Goal: Complete application form

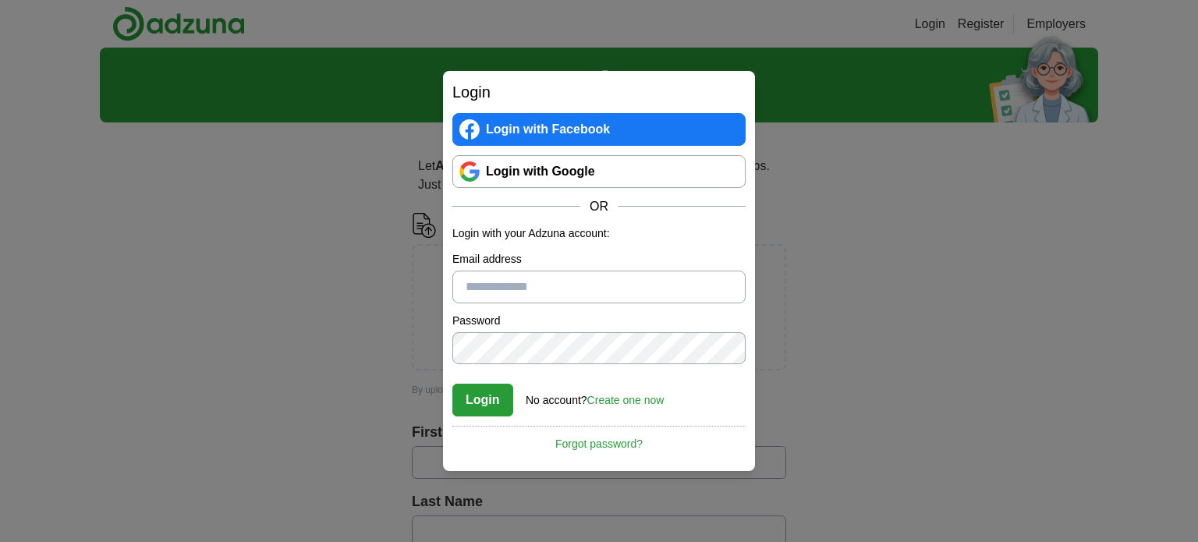
click at [640, 402] on link "Create one now" at bounding box center [625, 400] width 77 height 12
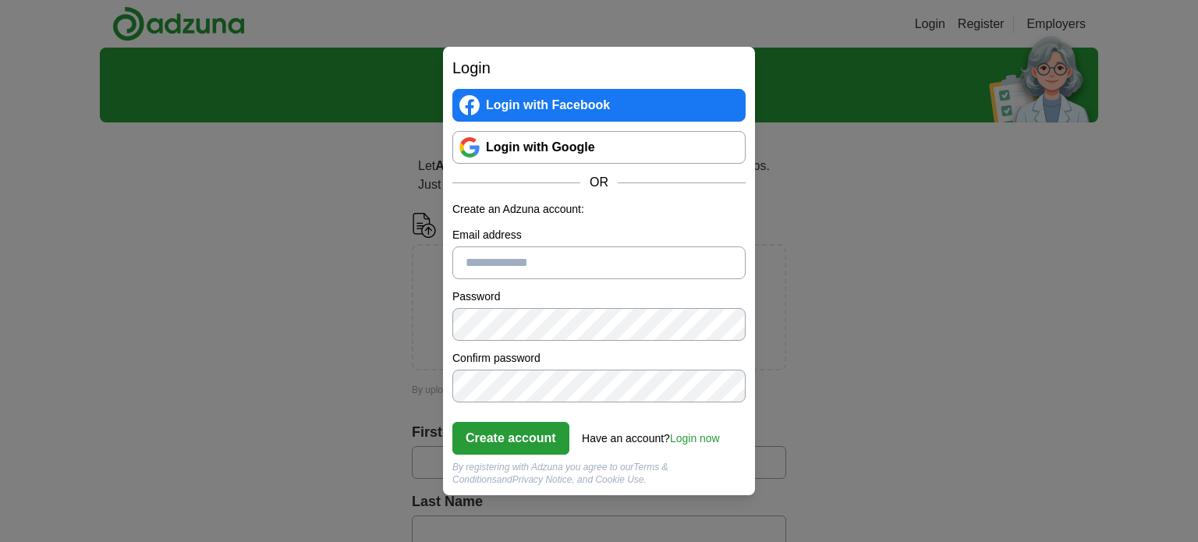
click at [465, 275] on input "Email address" at bounding box center [598, 262] width 293 height 33
click at [530, 144] on link "Login with Google" at bounding box center [598, 147] width 293 height 33
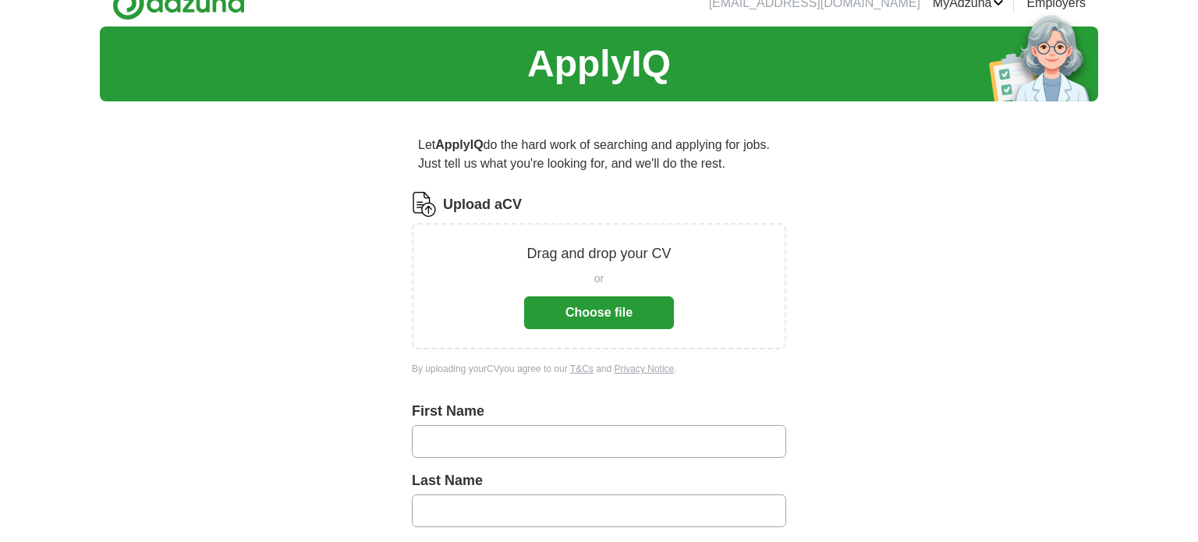
scroll to position [19, 0]
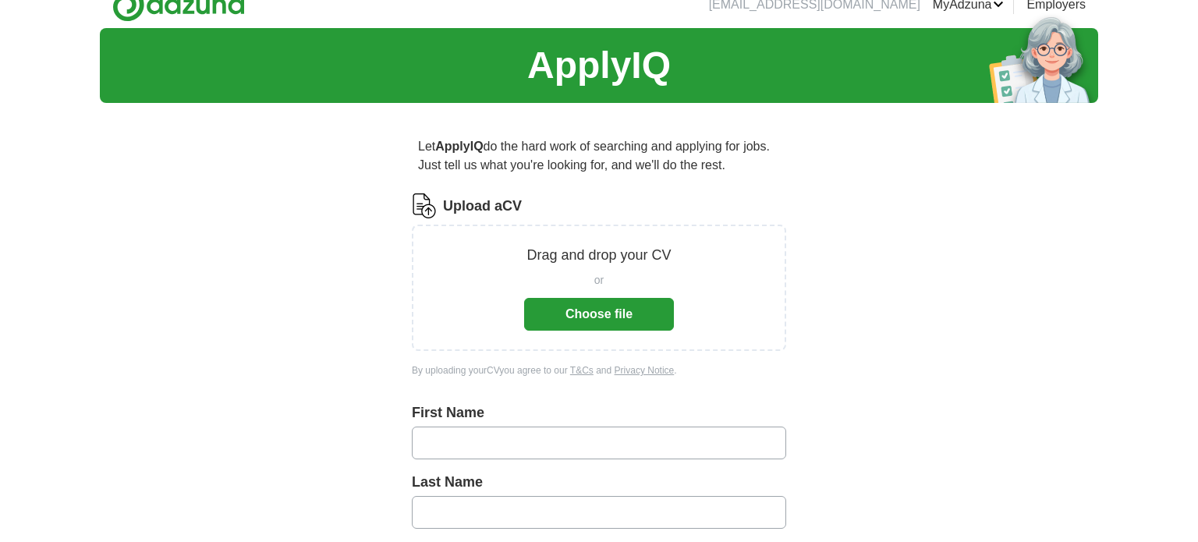
click at [591, 310] on button "Choose file" at bounding box center [599, 314] width 150 height 33
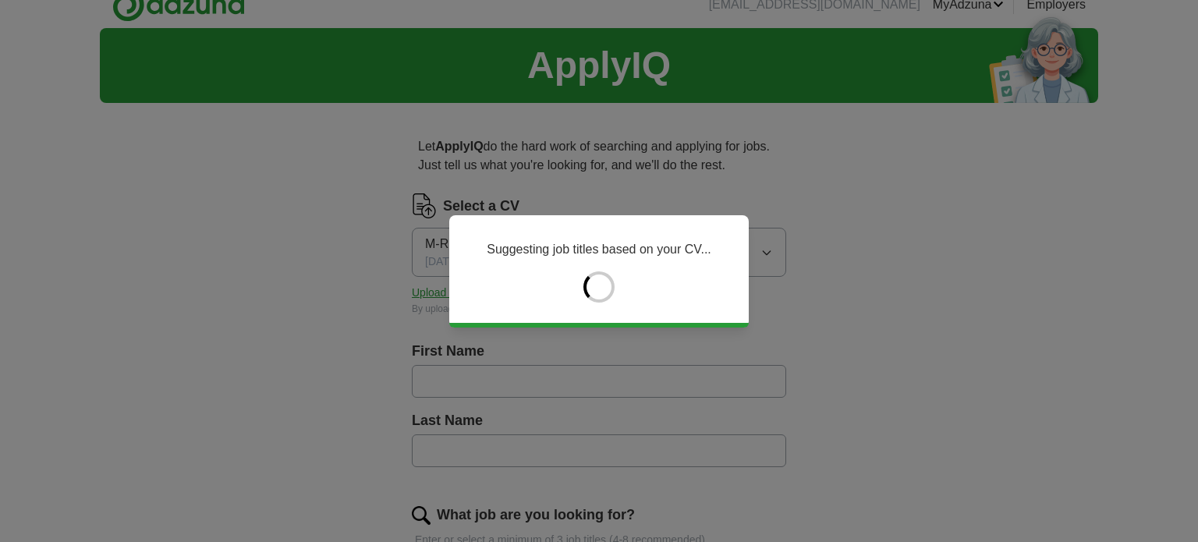
type input "********"
type input "*******"
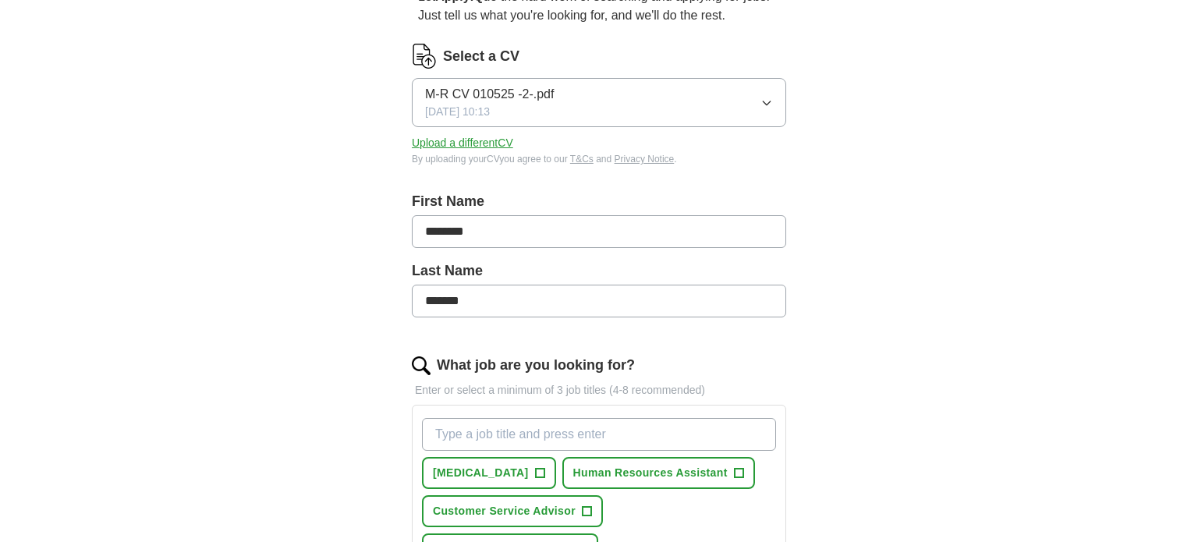
scroll to position [174, 0]
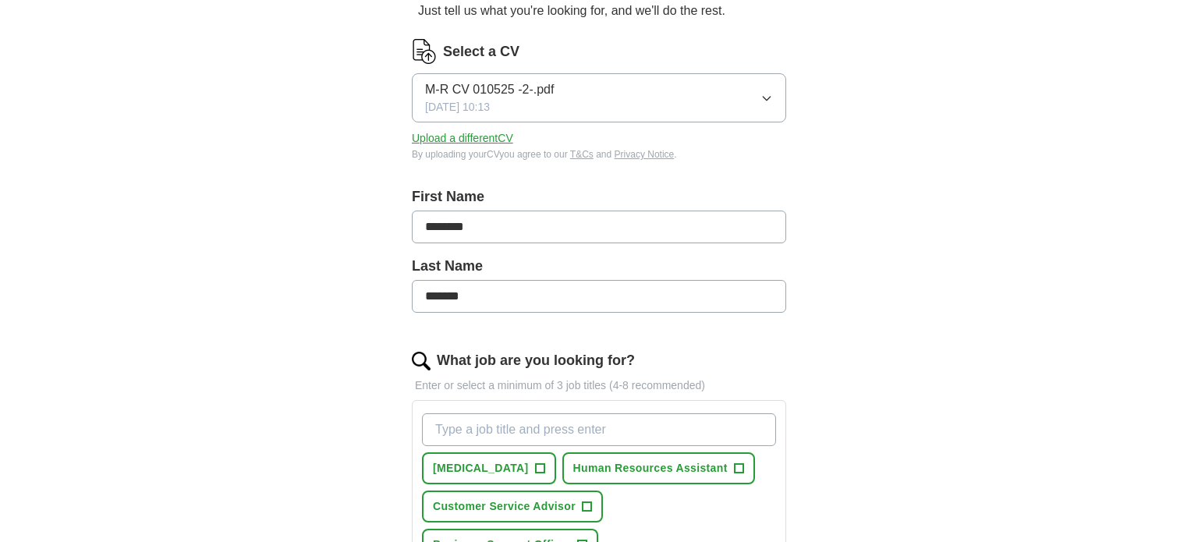
click at [510, 224] on input "********" at bounding box center [599, 227] width 374 height 33
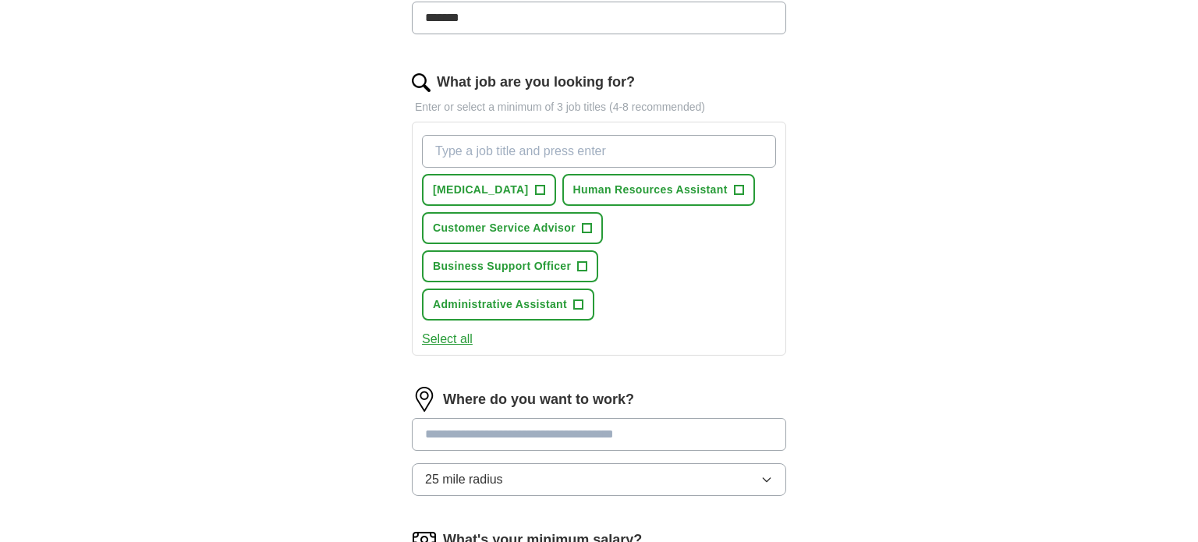
scroll to position [452, 0]
type input "**********"
click at [583, 300] on span "+" at bounding box center [578, 306] width 9 height 12
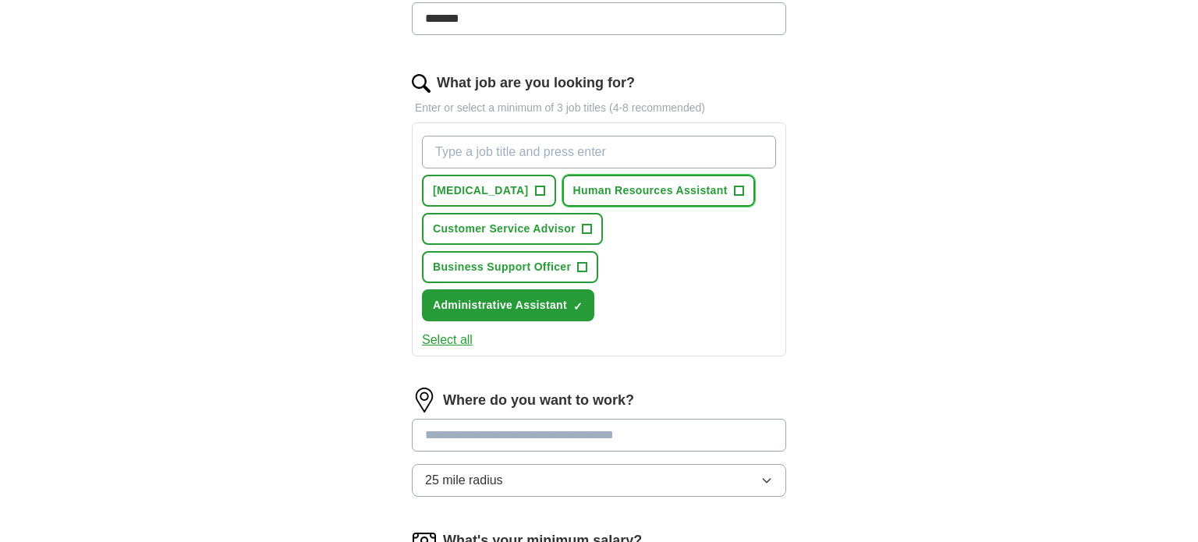
click at [734, 193] on span "+" at bounding box center [738, 191] width 9 height 12
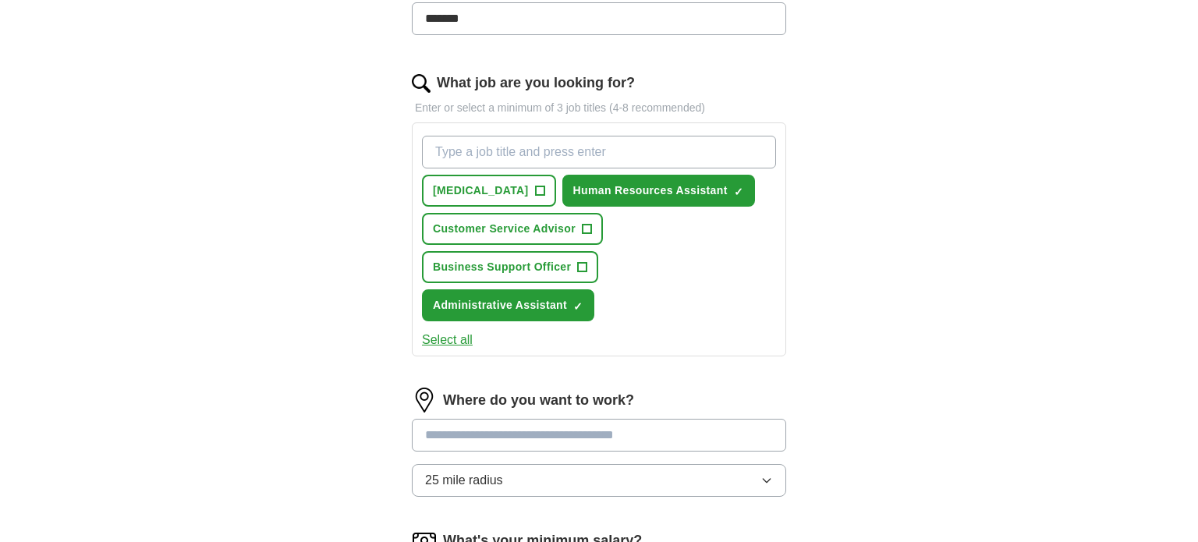
click at [535, 140] on input "What job are you looking for?" at bounding box center [599, 152] width 354 height 33
type input "data entry"
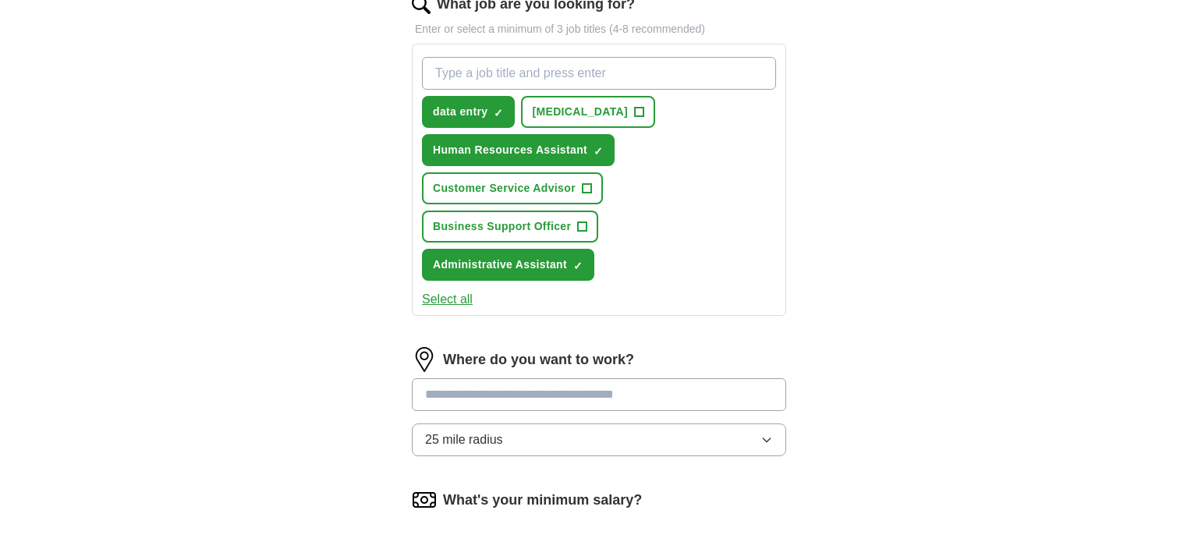
scroll to position [533, 0]
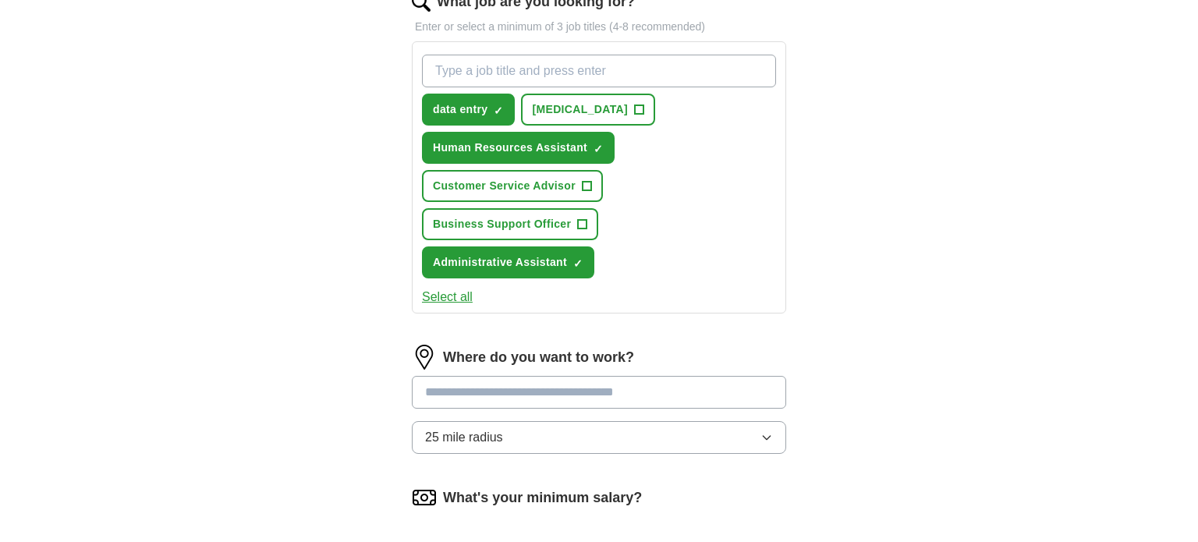
click at [491, 376] on input at bounding box center [599, 392] width 374 height 33
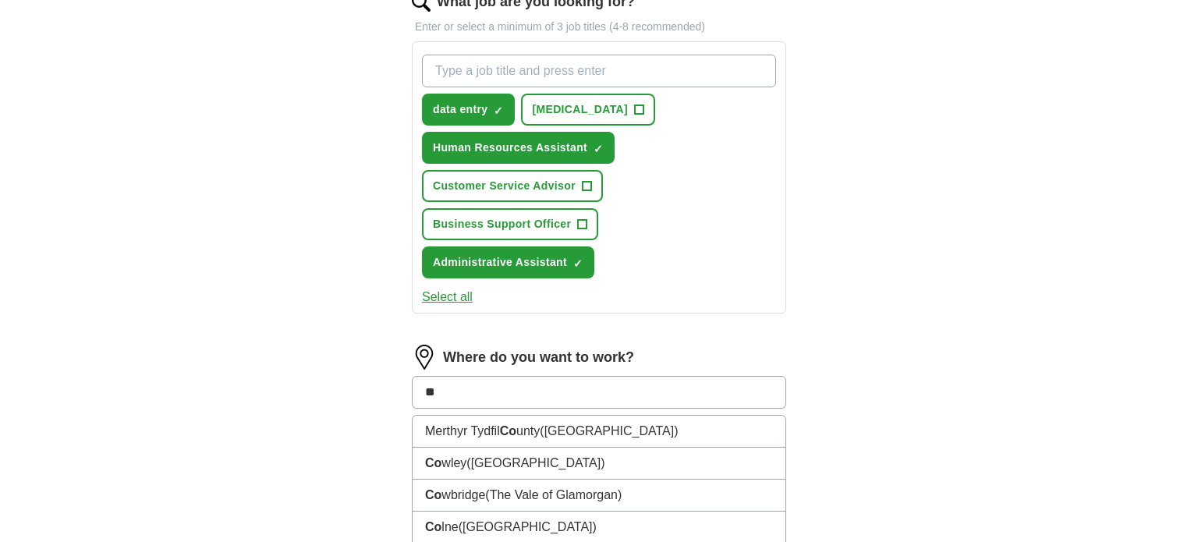
type input "***"
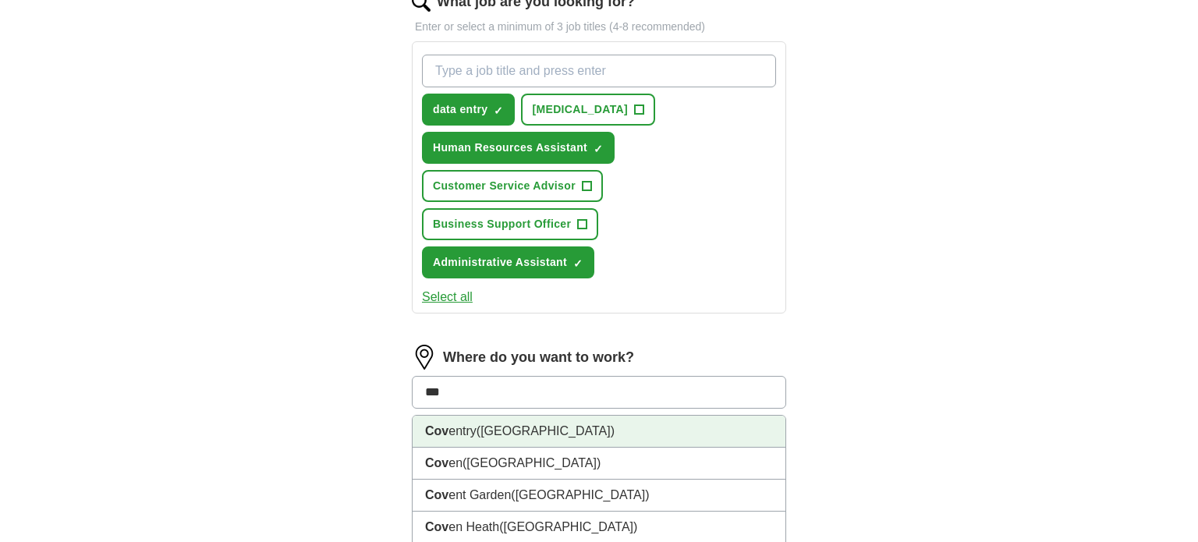
click at [491, 424] on span "([GEOGRAPHIC_DATA])" at bounding box center [546, 430] width 138 height 13
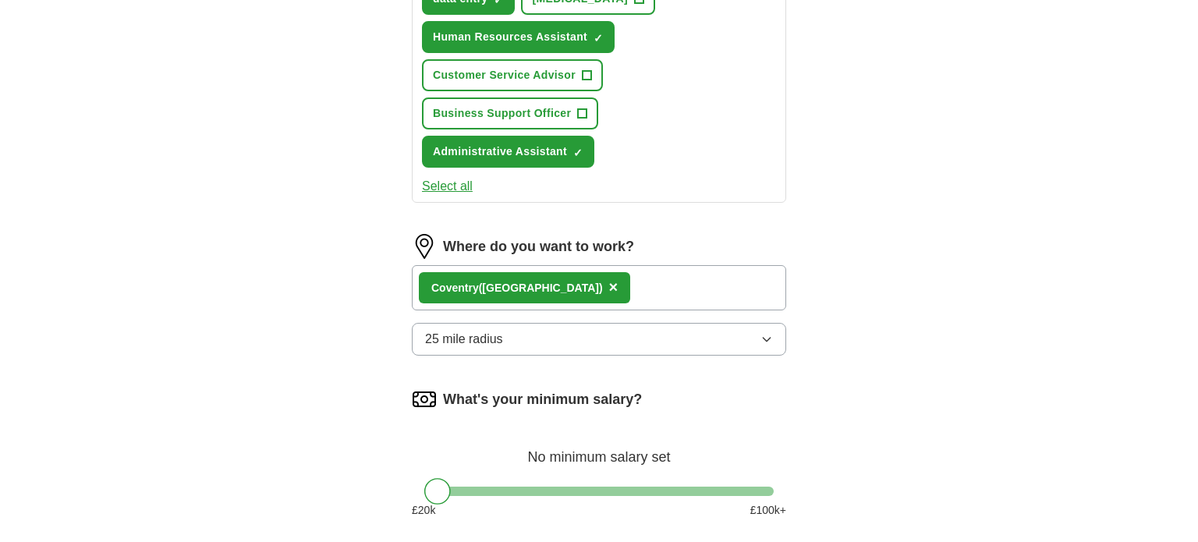
scroll to position [664, 0]
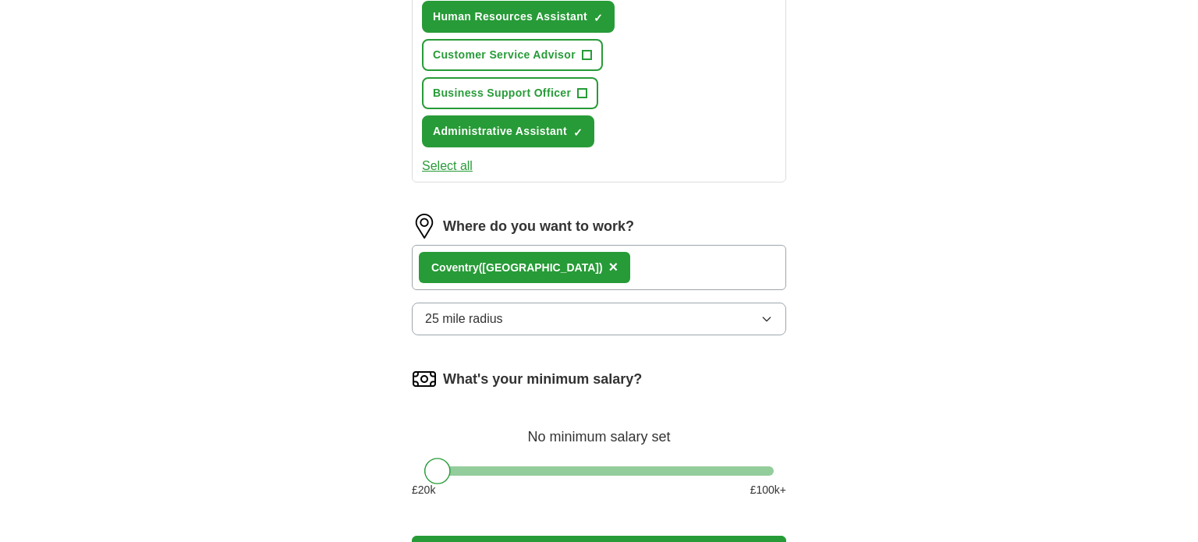
click at [453, 310] on span "25 mile radius" at bounding box center [464, 319] width 78 height 19
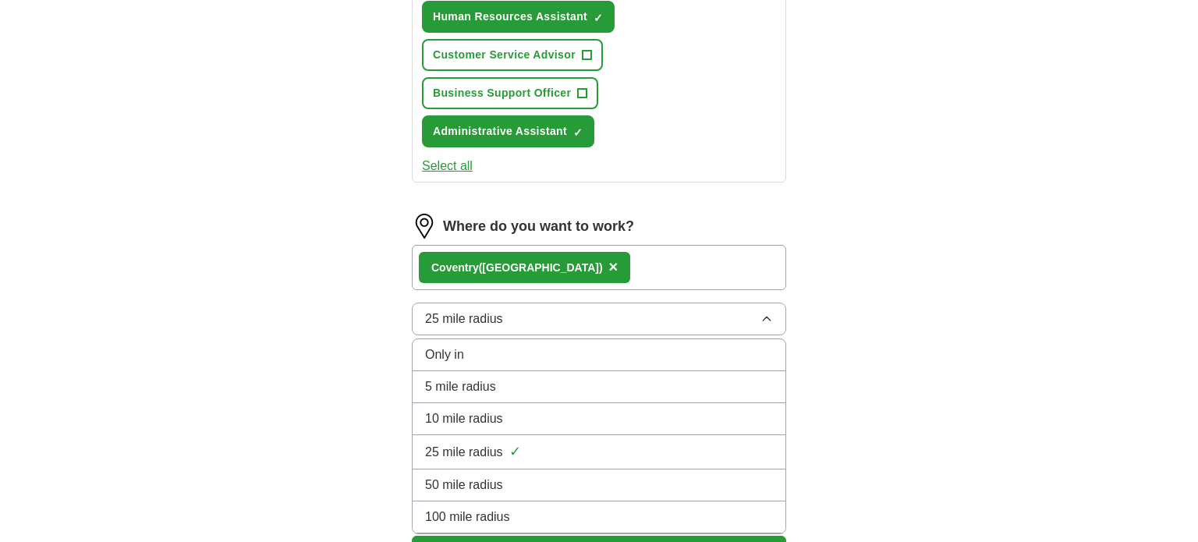
click at [378, 365] on div "**********" at bounding box center [598, 41] width 499 height 1140
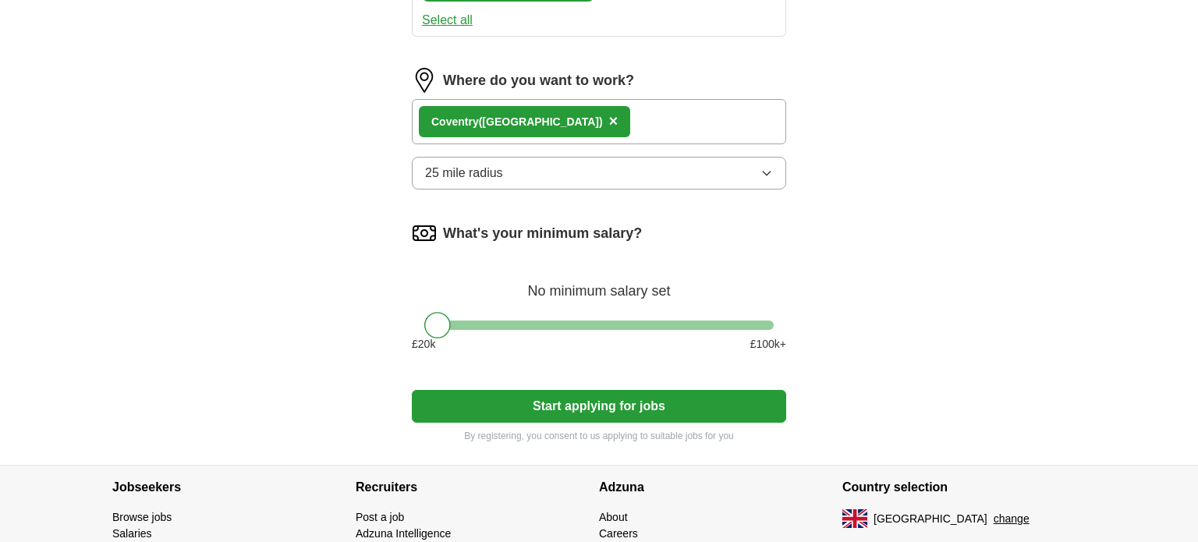
scroll to position [812, 0]
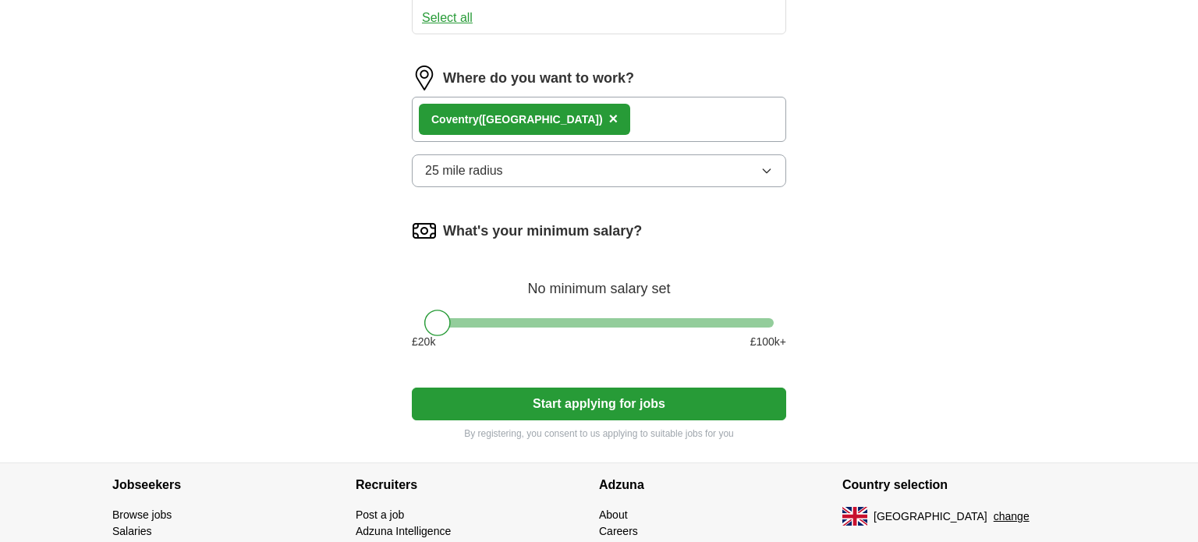
click at [472, 318] on div at bounding box center [598, 322] width 349 height 9
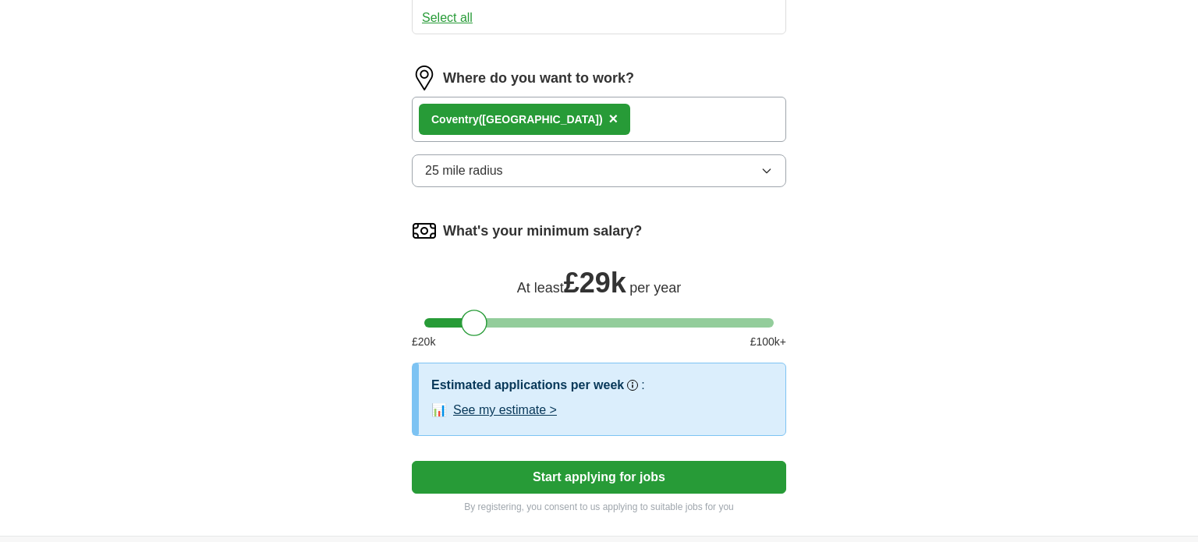
click at [486, 401] on button "See my estimate >" at bounding box center [505, 410] width 104 height 19
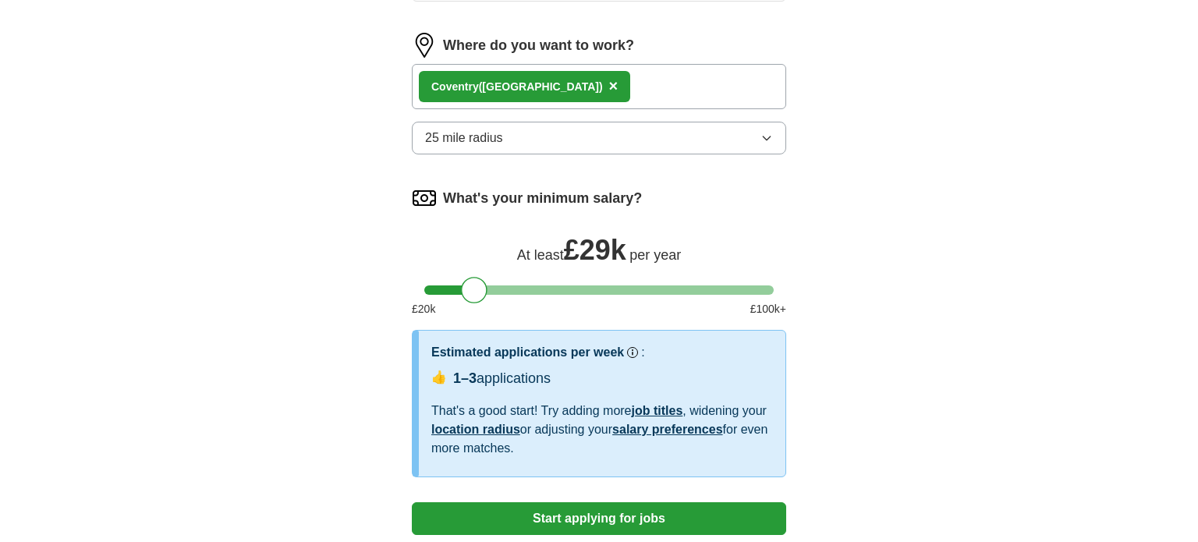
scroll to position [844, 0]
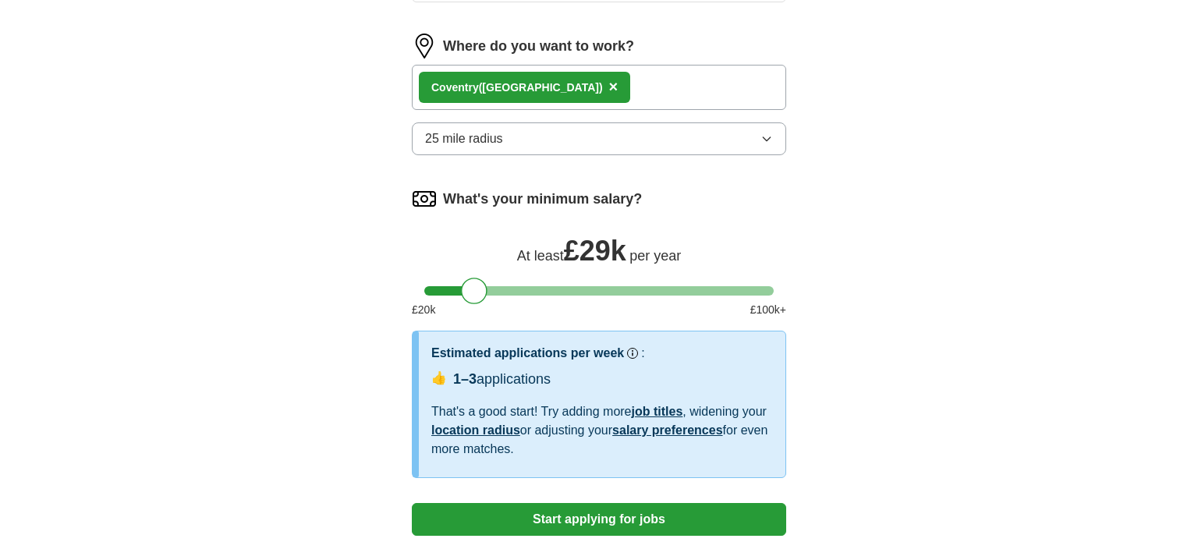
click at [544, 286] on div at bounding box center [598, 290] width 349 height 9
click at [523, 286] on div at bounding box center [598, 290] width 349 height 9
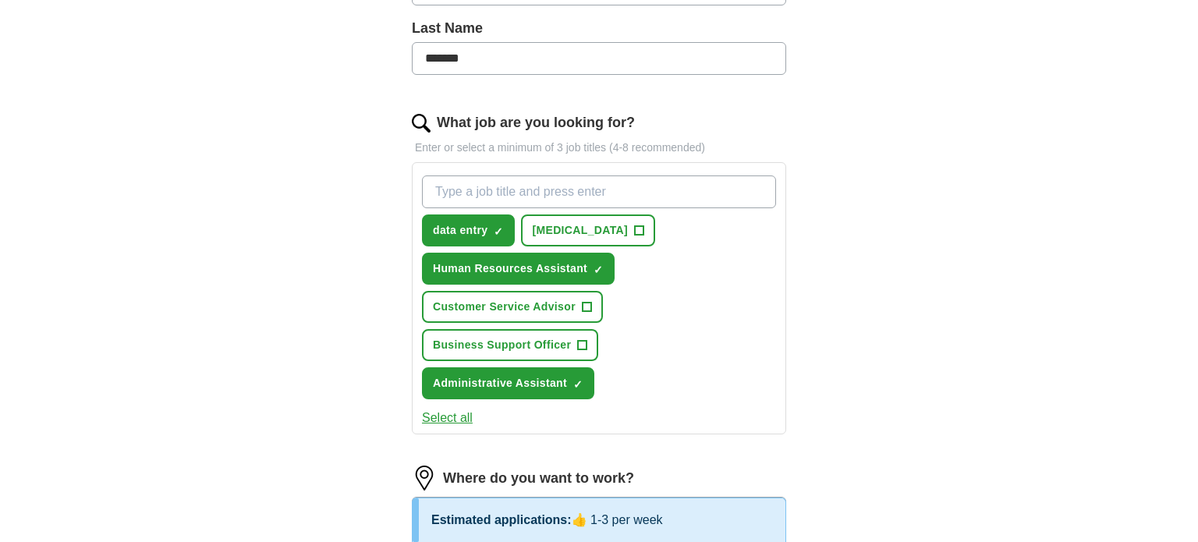
scroll to position [404, 0]
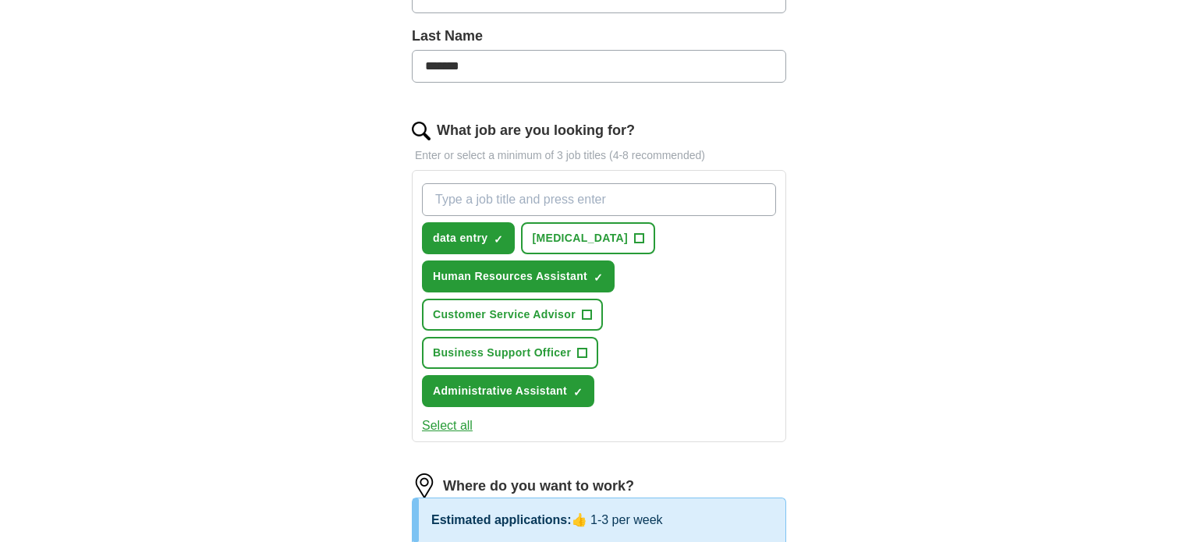
click at [465, 204] on input "What job are you looking for?" at bounding box center [599, 199] width 354 height 33
type input "Online jobs"
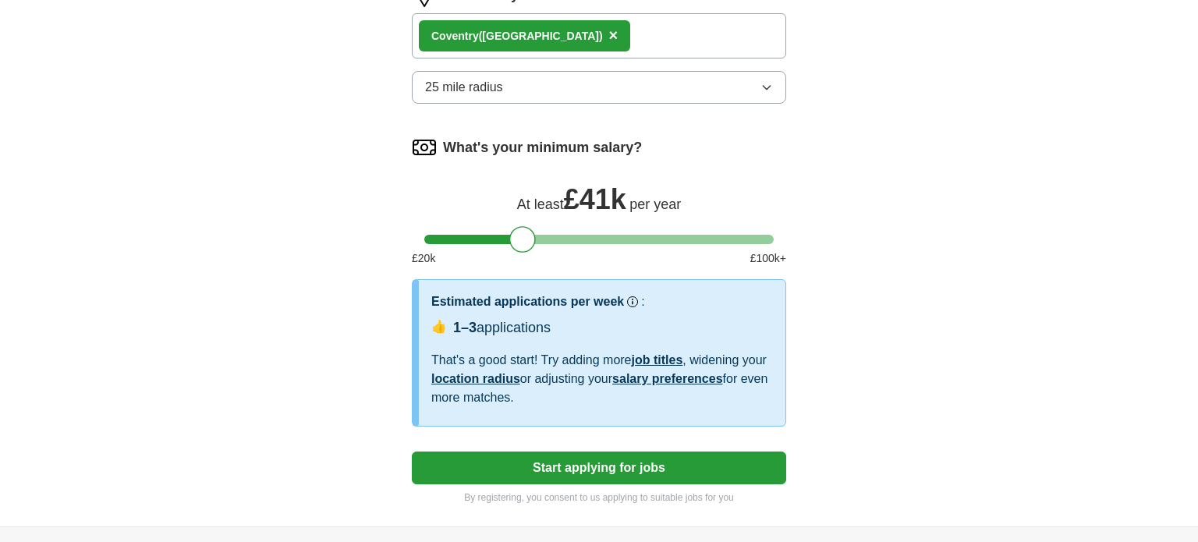
scroll to position [894, 0]
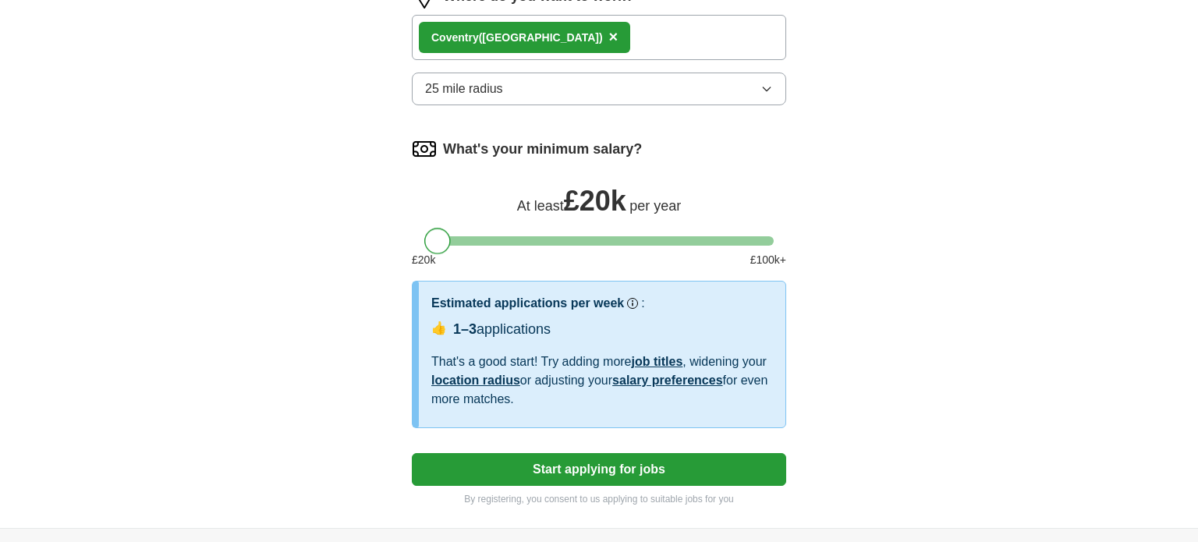
drag, startPoint x: 519, startPoint y: 204, endPoint x: 221, endPoint y: 94, distance: 318.3
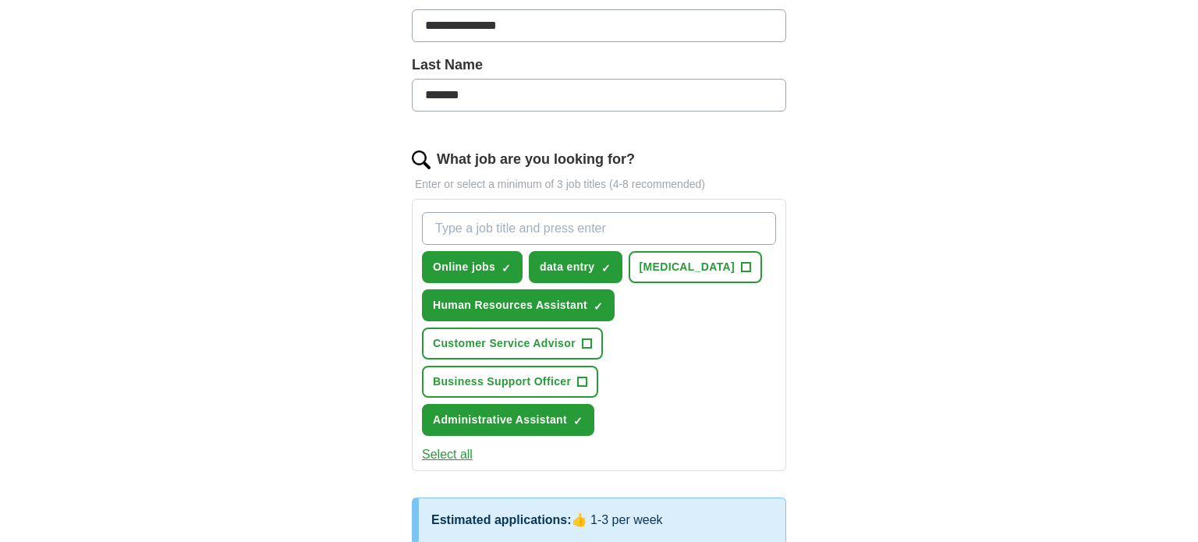
scroll to position [374, 0]
click at [559, 222] on input "What job are you looking for?" at bounding box center [599, 229] width 354 height 33
click at [583, 343] on span "+" at bounding box center [586, 345] width 9 height 12
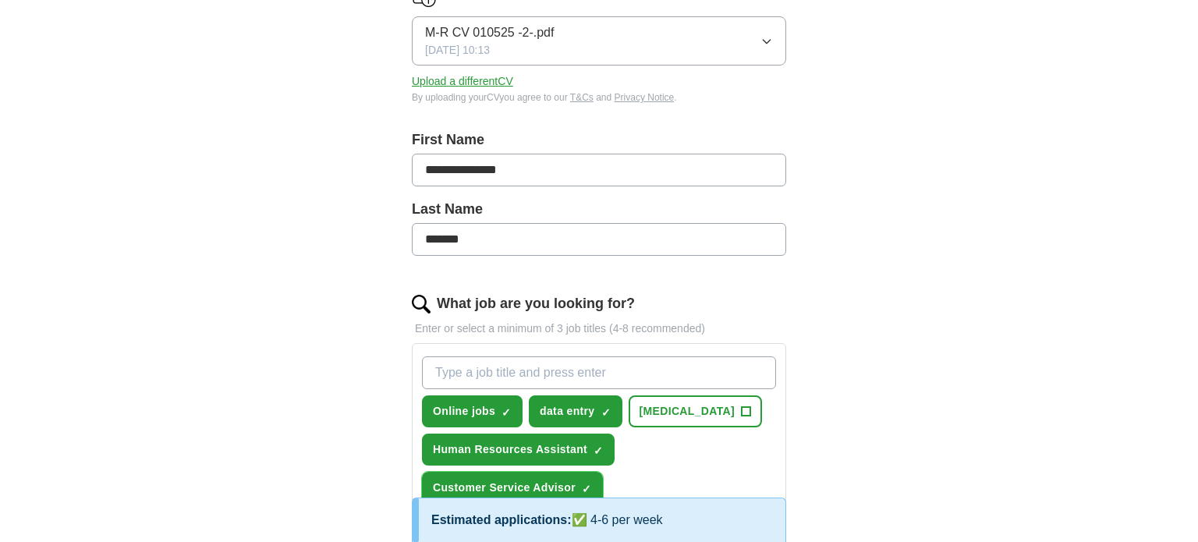
scroll to position [203, 0]
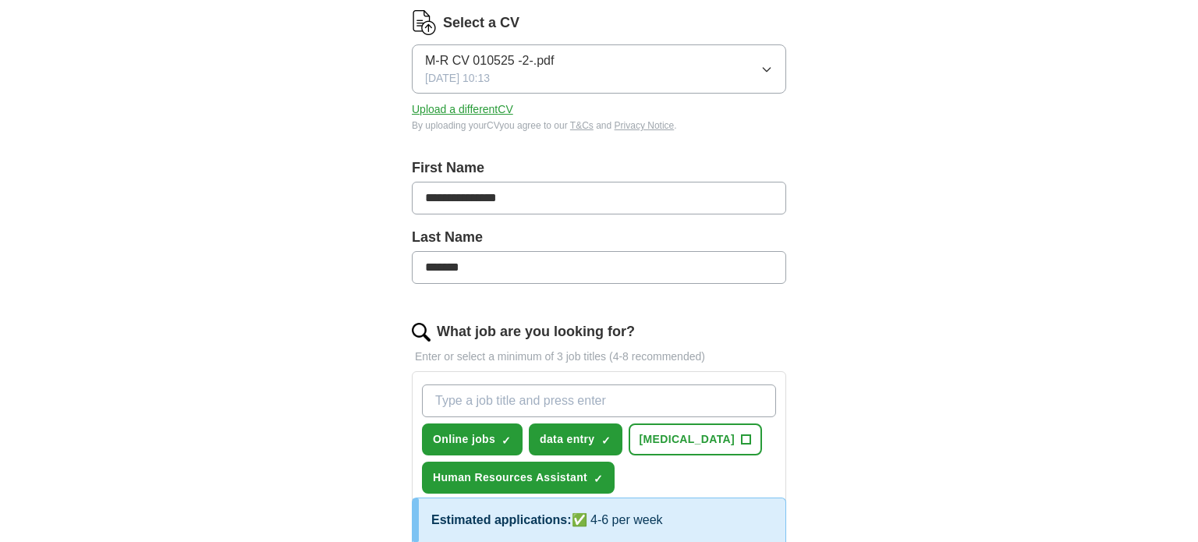
click at [480, 401] on input "What job are you looking for?" at bounding box center [599, 401] width 354 height 33
type input "administrative assisant"
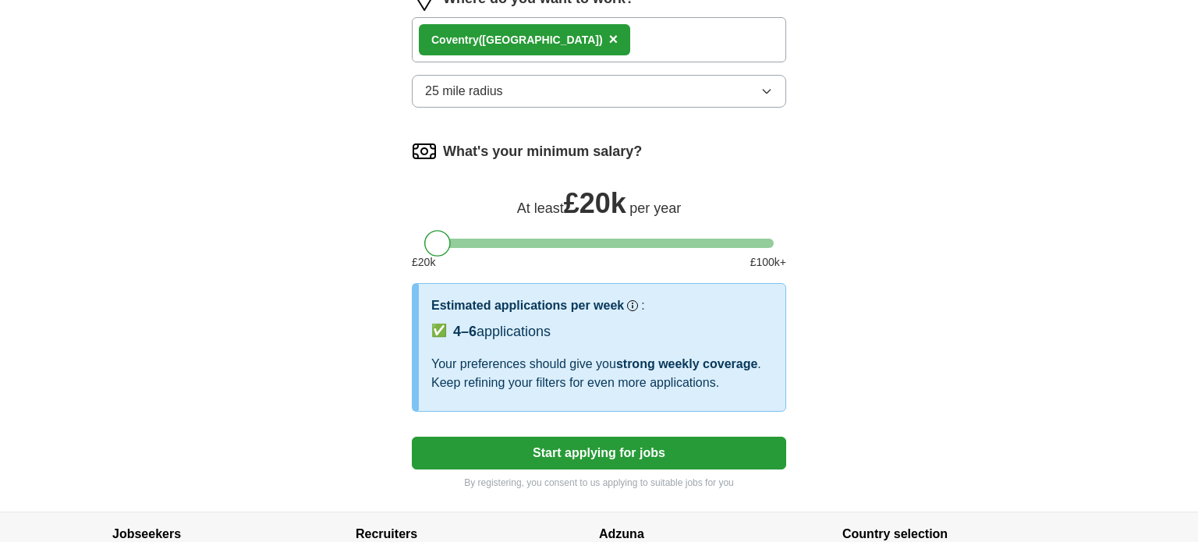
scroll to position [928, 0]
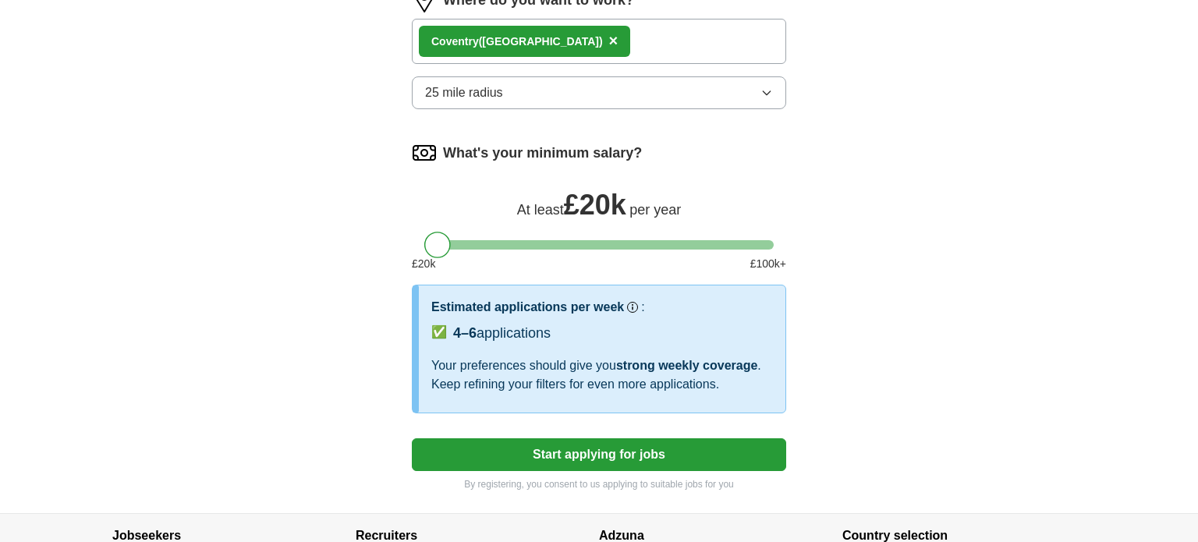
click at [484, 240] on div at bounding box center [598, 244] width 349 height 9
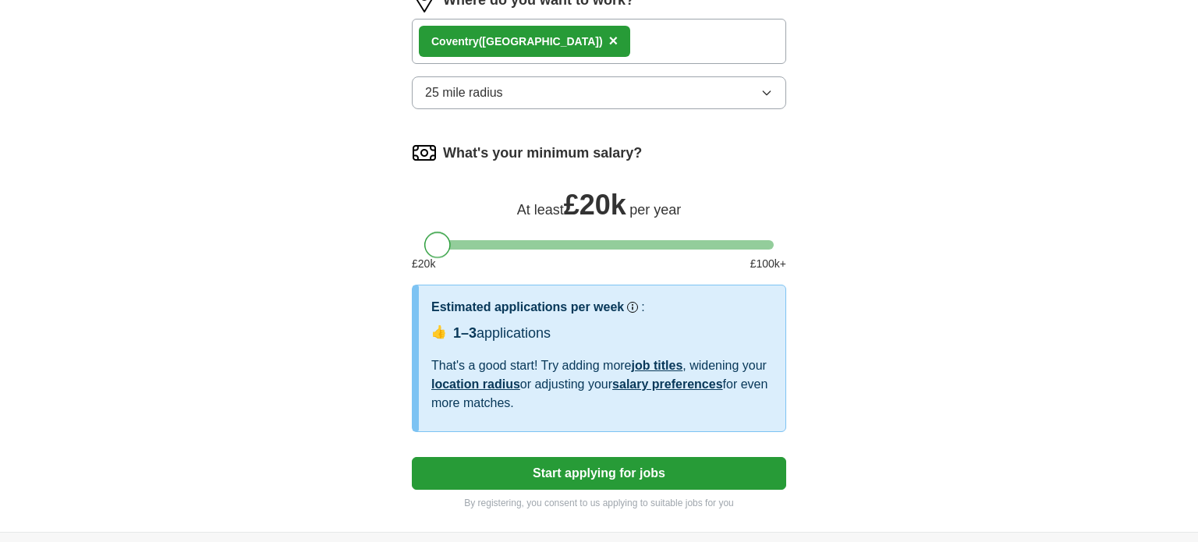
drag, startPoint x: 476, startPoint y: 202, endPoint x: 360, endPoint y: 229, distance: 119.2
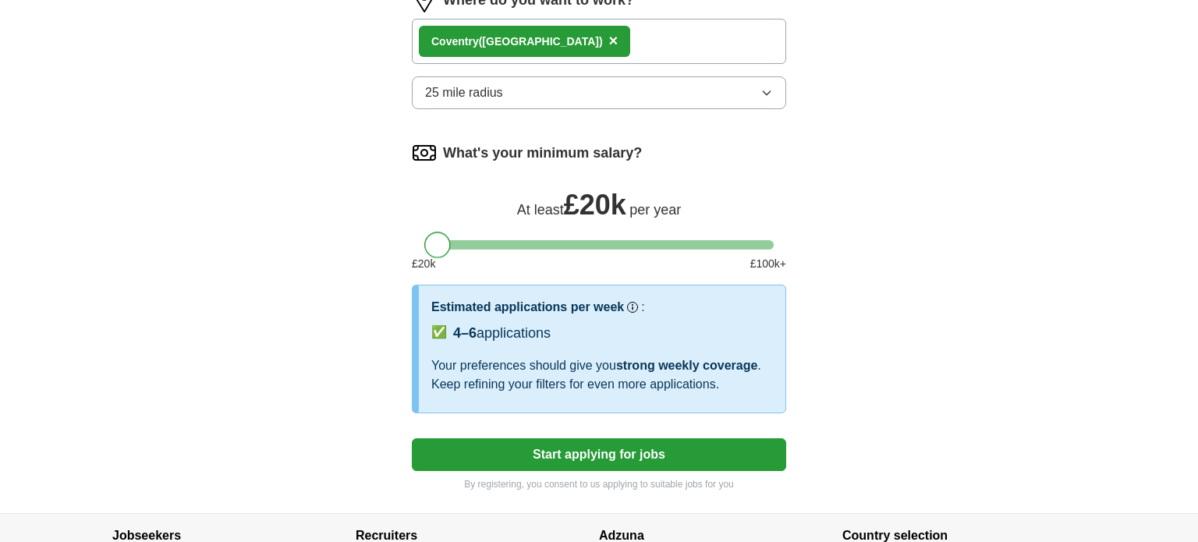
click at [558, 76] on button "25 mile radius" at bounding box center [599, 92] width 374 height 33
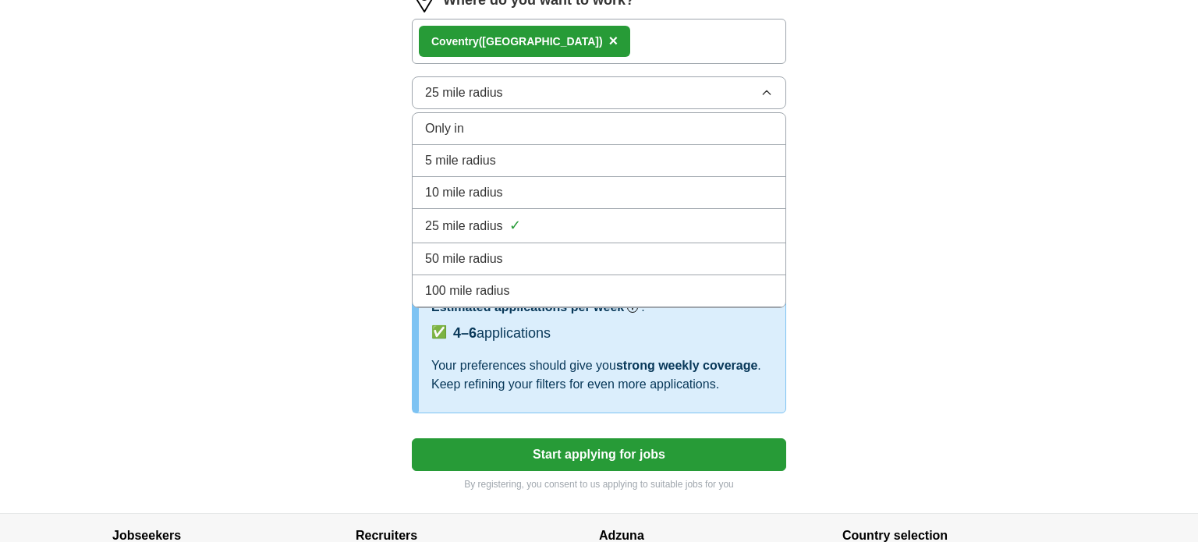
click at [450, 209] on li "25 mile radius ✓" at bounding box center [599, 226] width 373 height 34
click at [450, 184] on div "At least £ 20k per year" at bounding box center [599, 202] width 374 height 37
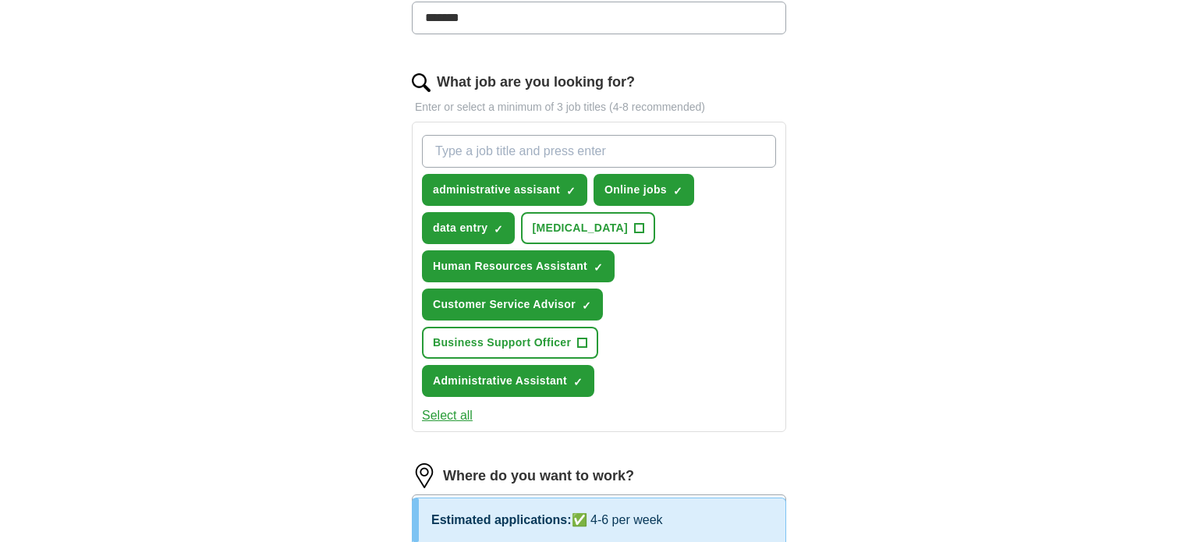
scroll to position [446, 0]
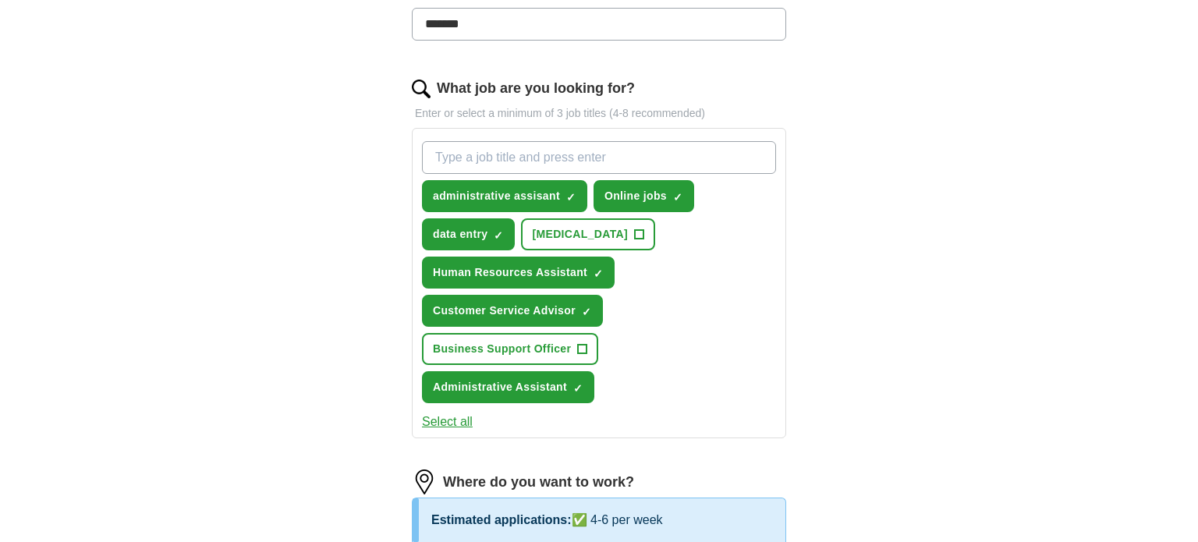
click at [513, 154] on input "What job are you looking for?" at bounding box center [599, 157] width 354 height 33
type input "work from home"
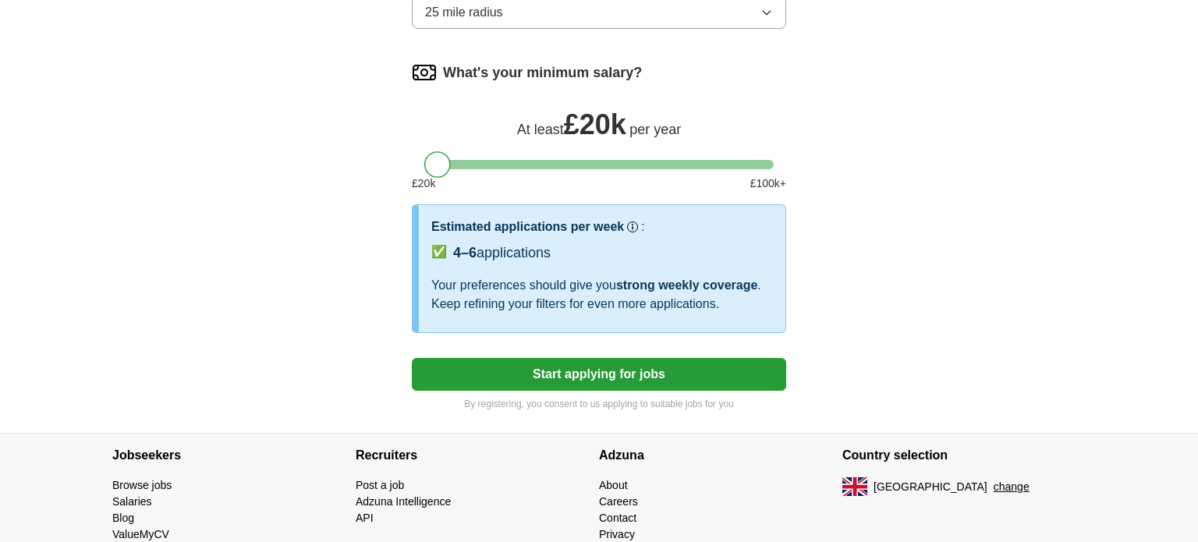
scroll to position [1011, 0]
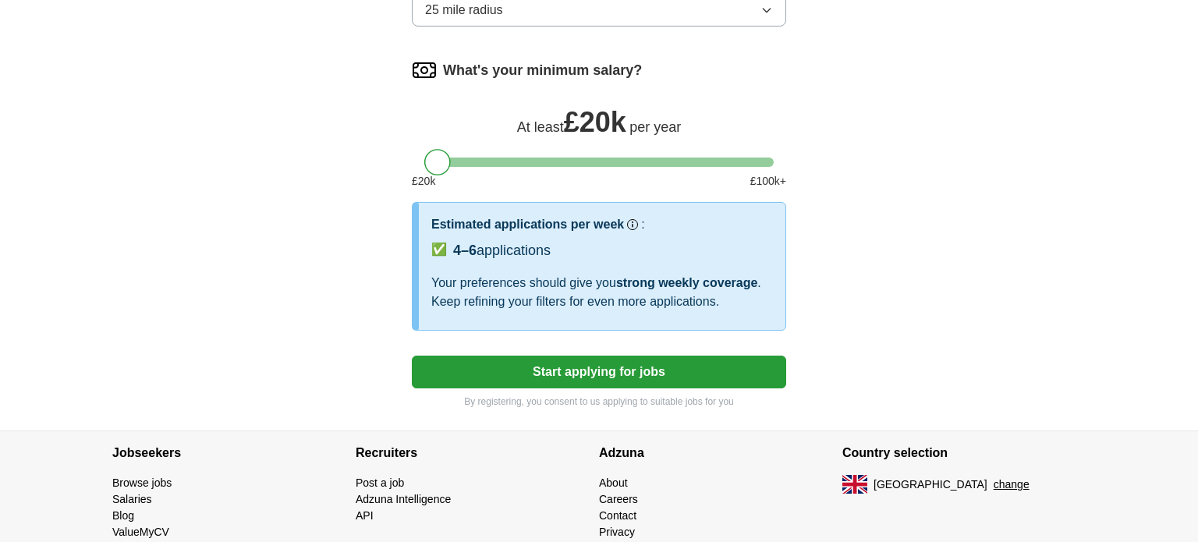
click at [576, 356] on button "Start applying for jobs" at bounding box center [599, 372] width 374 height 33
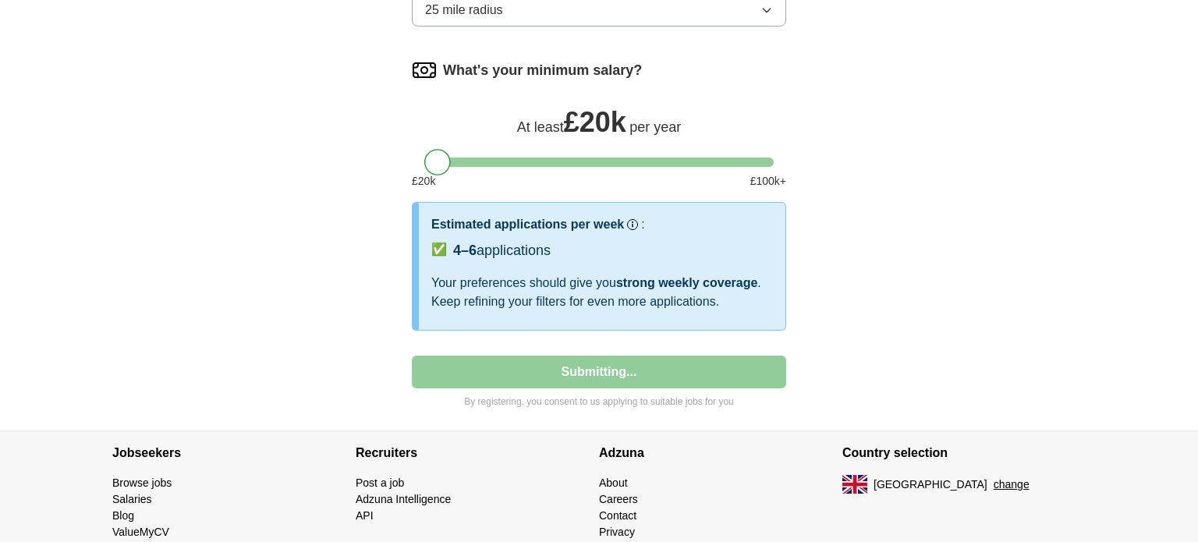
select select "**"
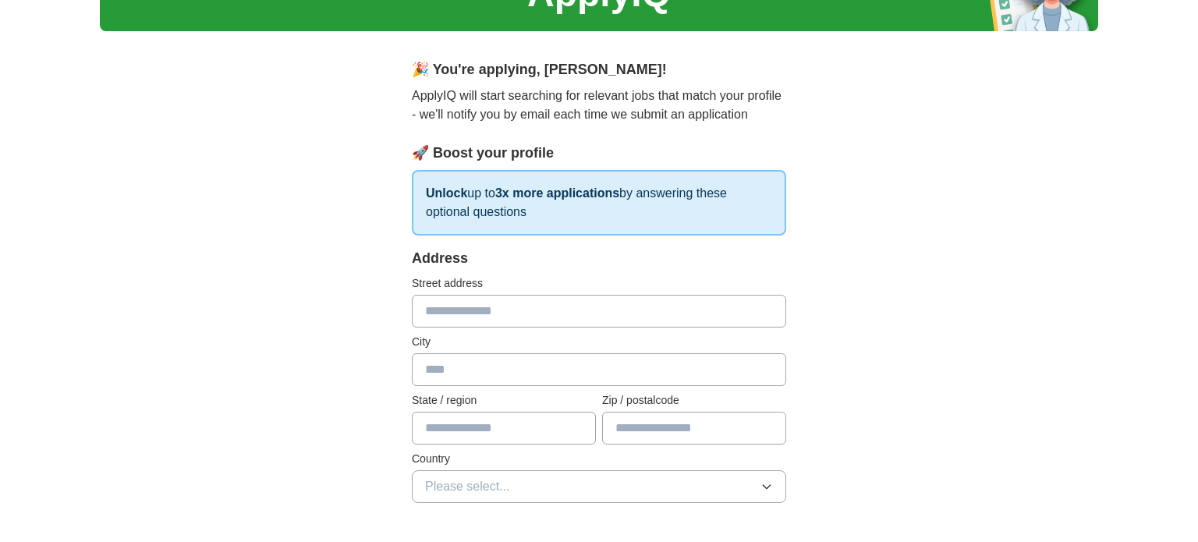
scroll to position [53, 0]
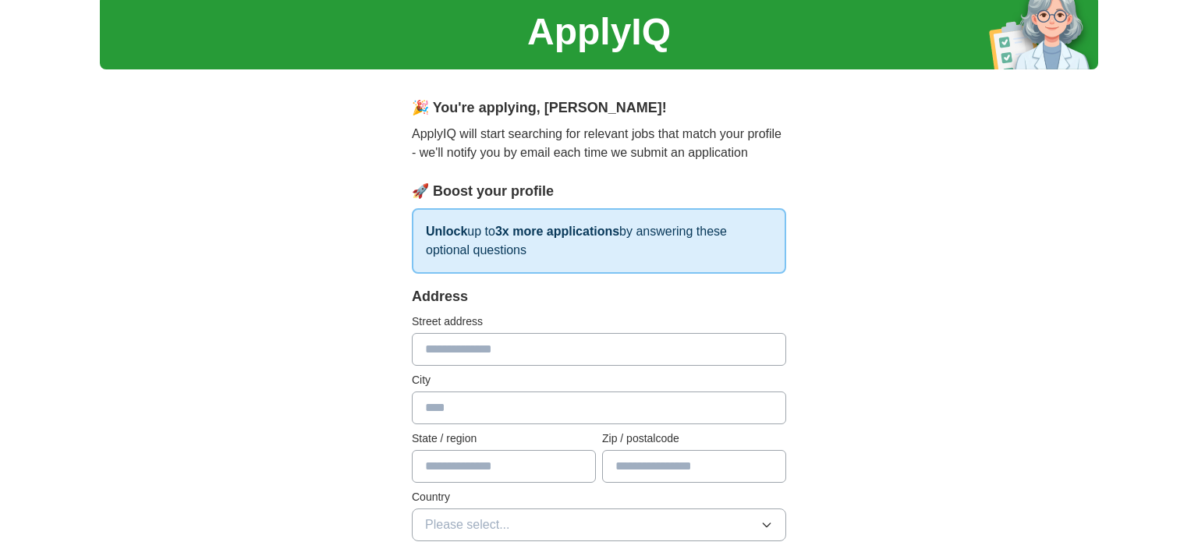
click at [502, 352] on input "text" at bounding box center [599, 349] width 374 height 33
type input "**********"
type input "********"
type input "*******"
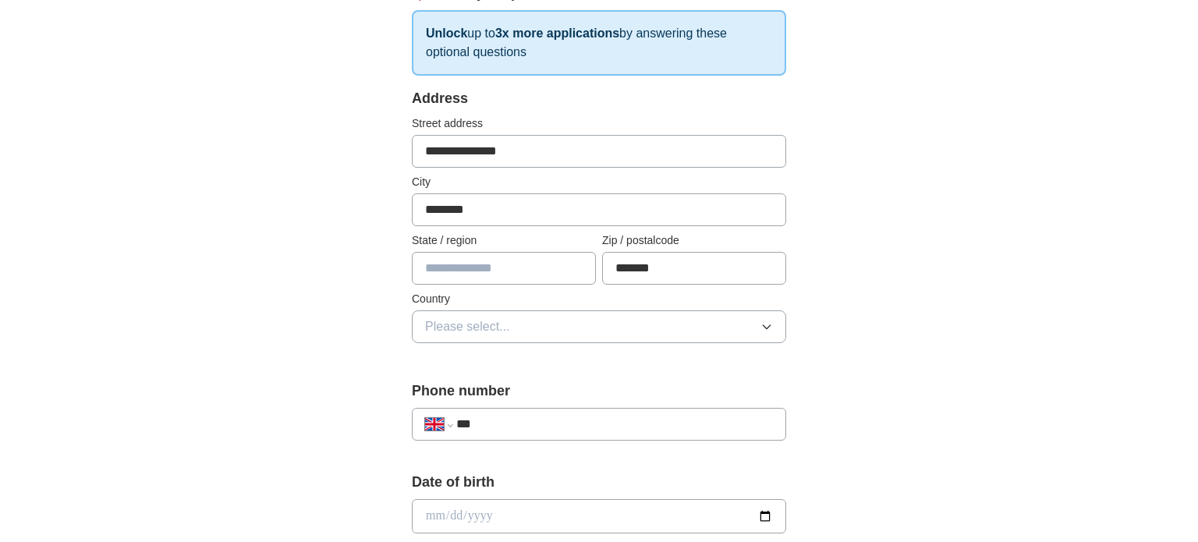
scroll to position [254, 0]
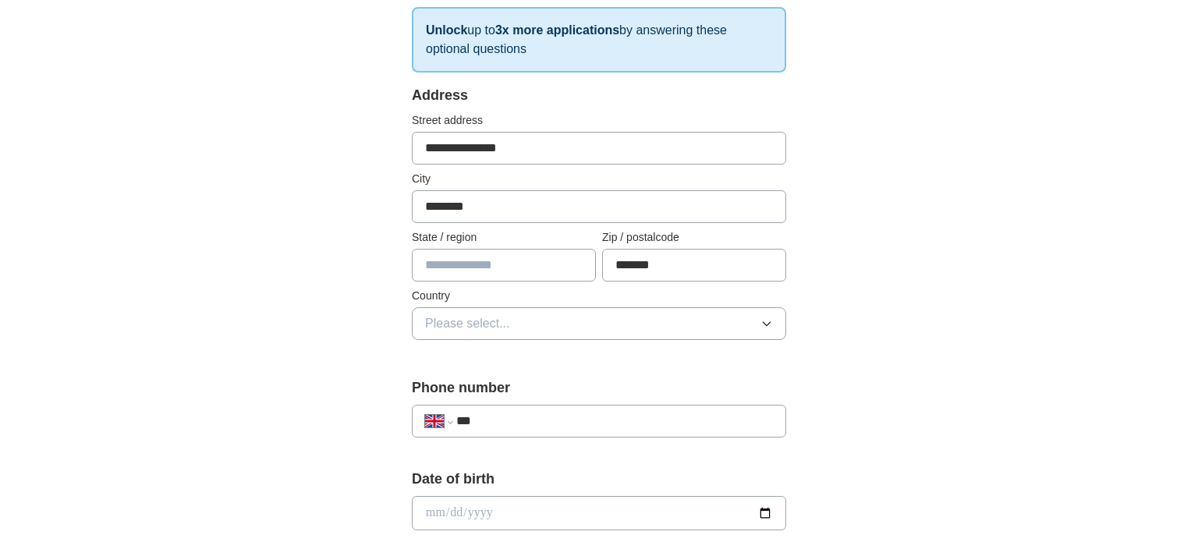
click at [464, 271] on input "text" at bounding box center [504, 265] width 184 height 33
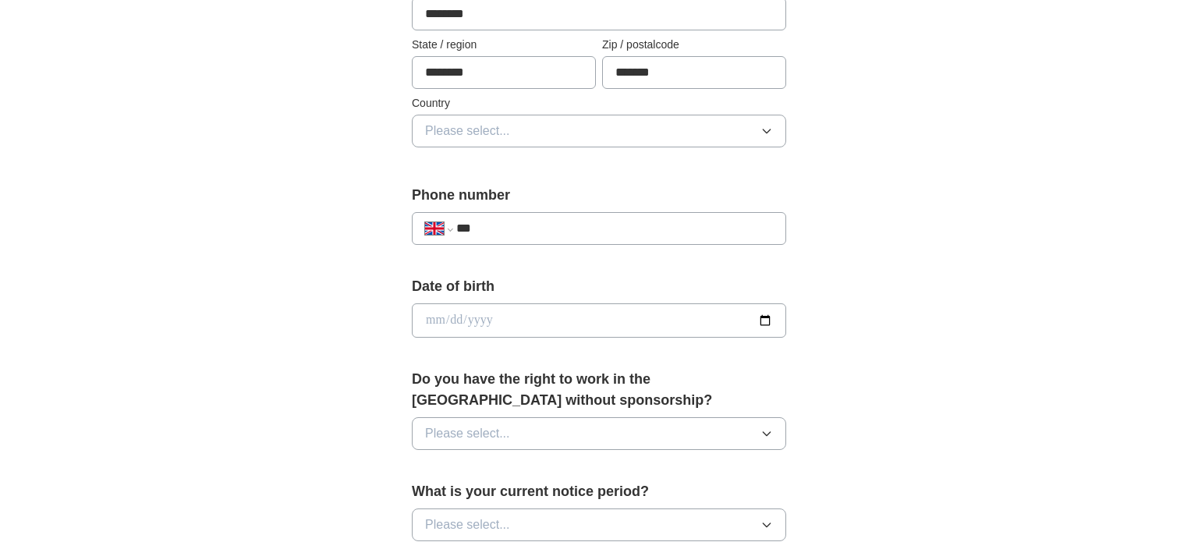
scroll to position [451, 0]
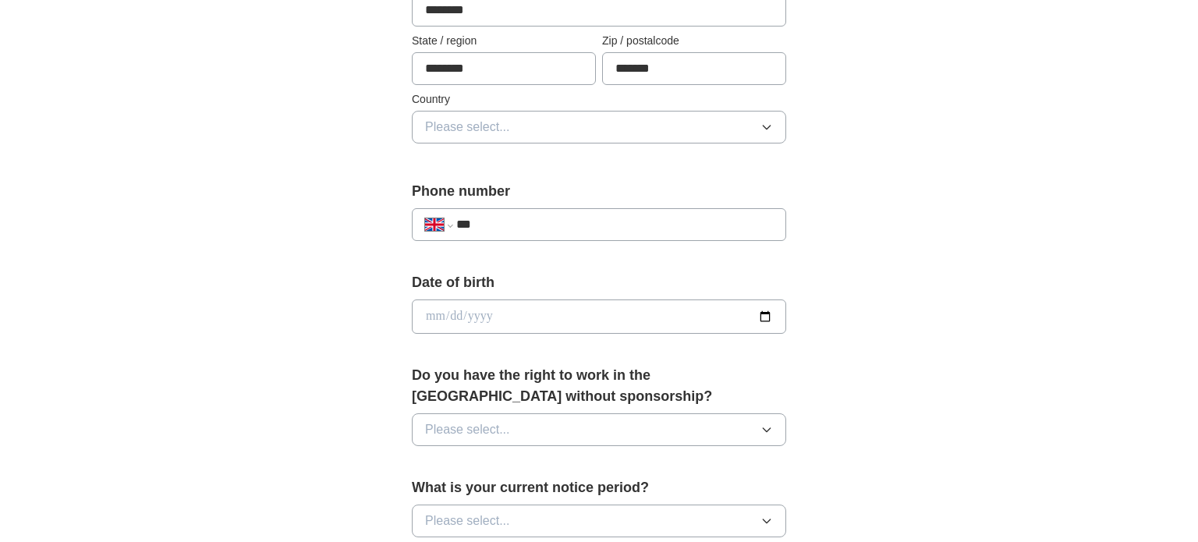
type input "********"
click at [471, 133] on span "Please select..." at bounding box center [467, 127] width 85 height 19
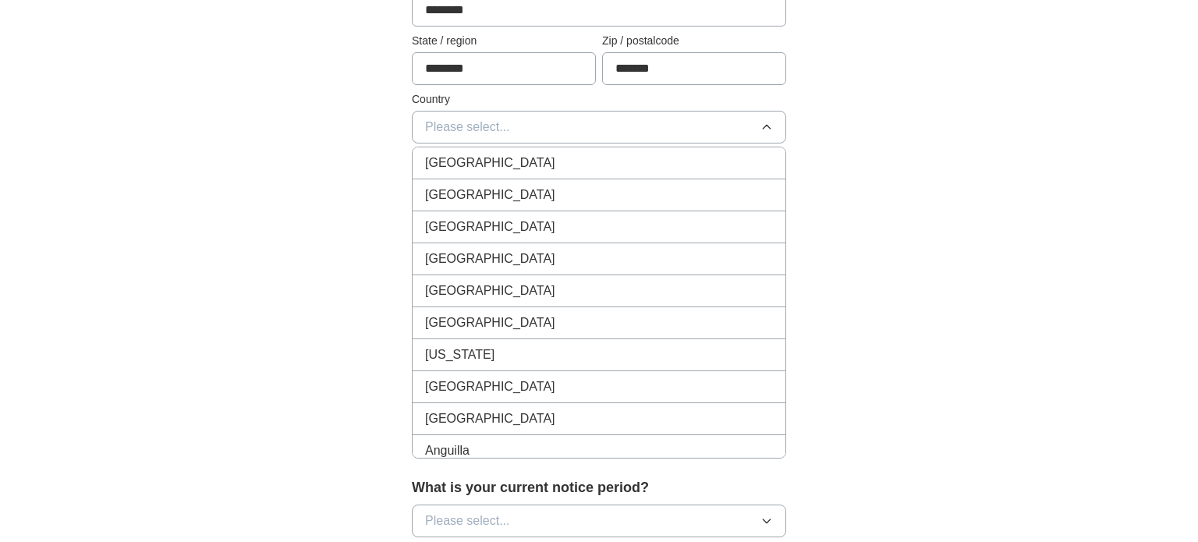
click at [467, 158] on span "[GEOGRAPHIC_DATA]" at bounding box center [490, 163] width 130 height 19
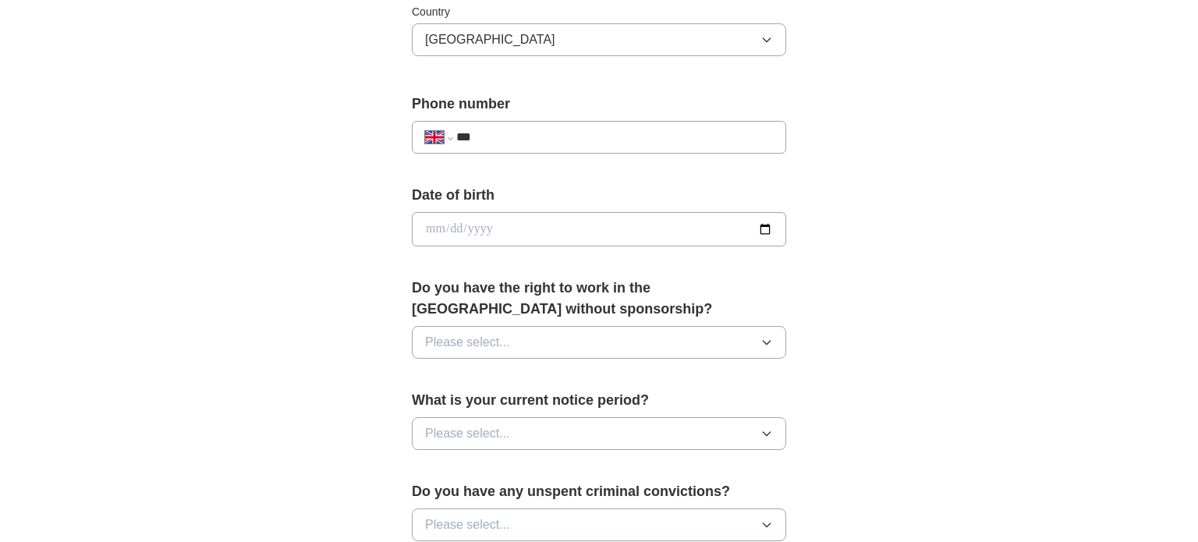
scroll to position [553, 0]
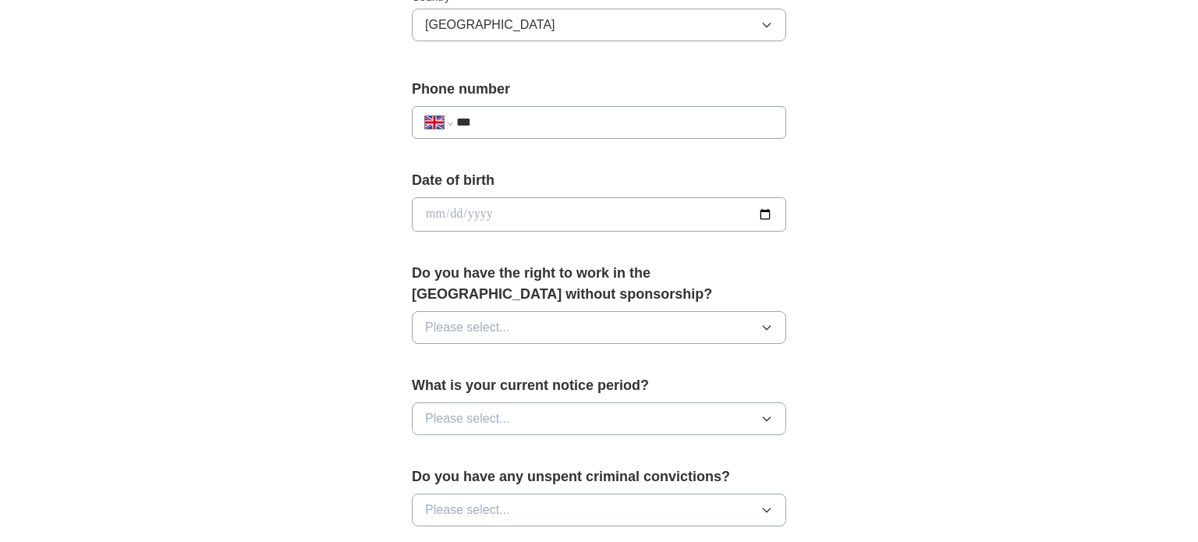
click at [533, 119] on input "***" at bounding box center [614, 122] width 317 height 19
type input "**********"
click at [499, 211] on input "date" at bounding box center [599, 214] width 374 height 34
type input "**********"
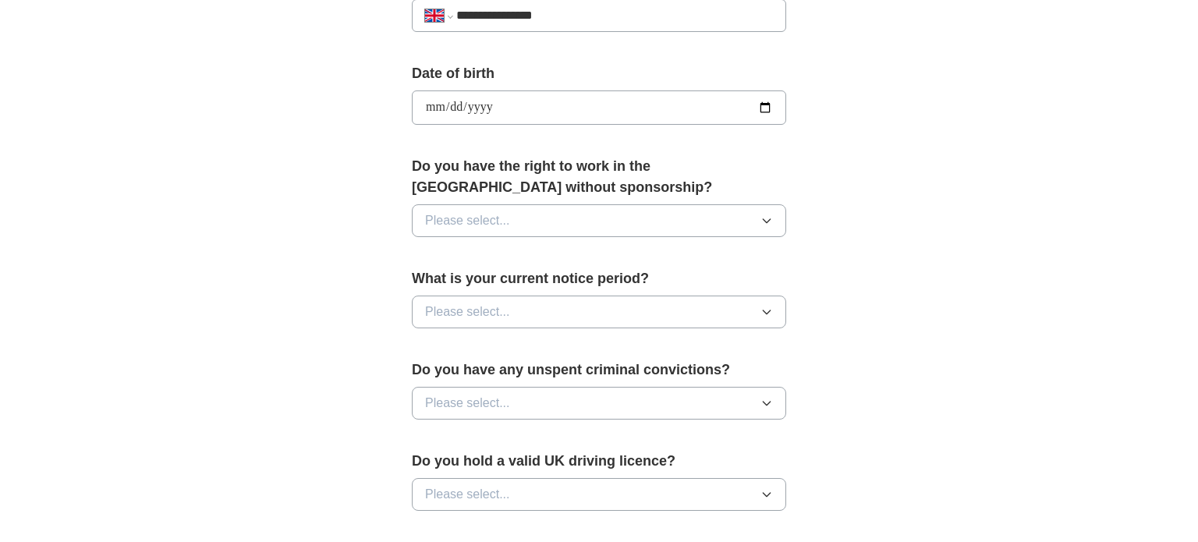
click at [533, 214] on button "Please select..." at bounding box center [599, 220] width 374 height 33
click at [491, 247] on div "Yes" at bounding box center [599, 256] width 348 height 19
click at [488, 303] on span "Please select..." at bounding box center [467, 312] width 85 height 19
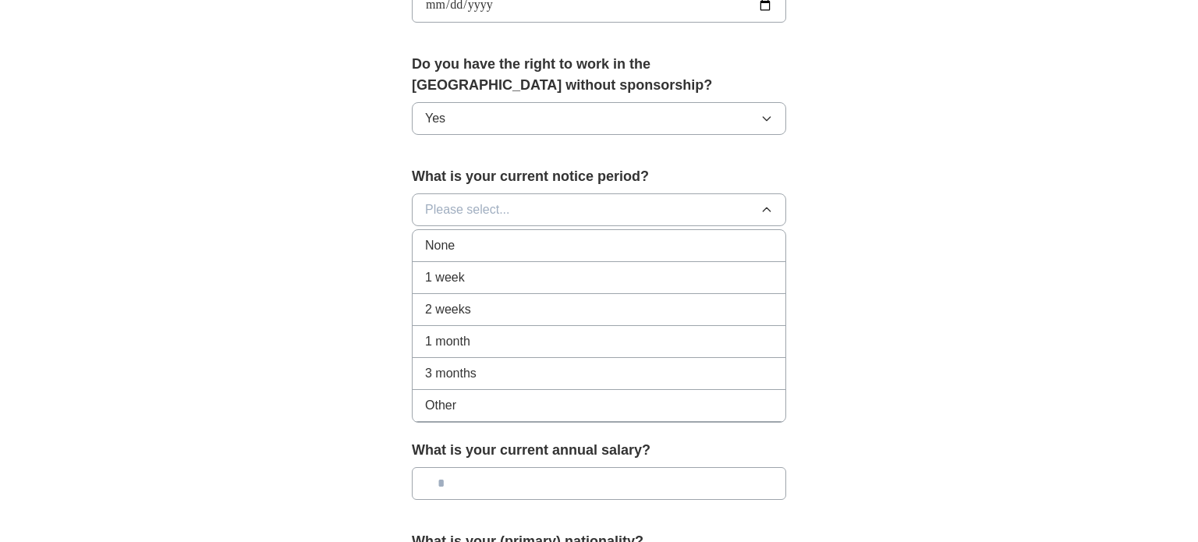
scroll to position [782, 0]
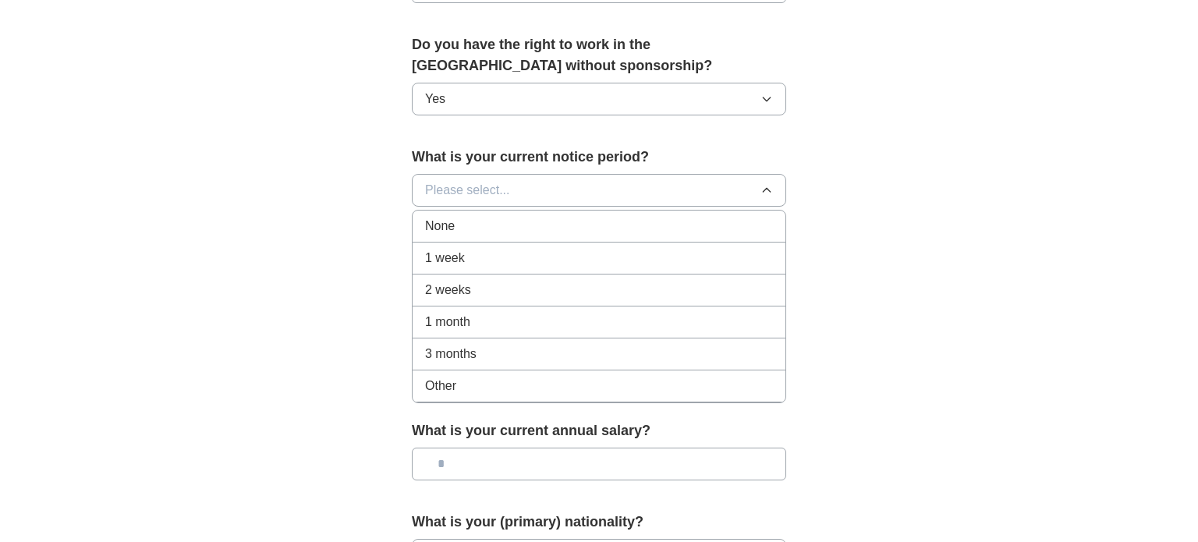
click at [448, 267] on li "1 week" at bounding box center [599, 259] width 373 height 32
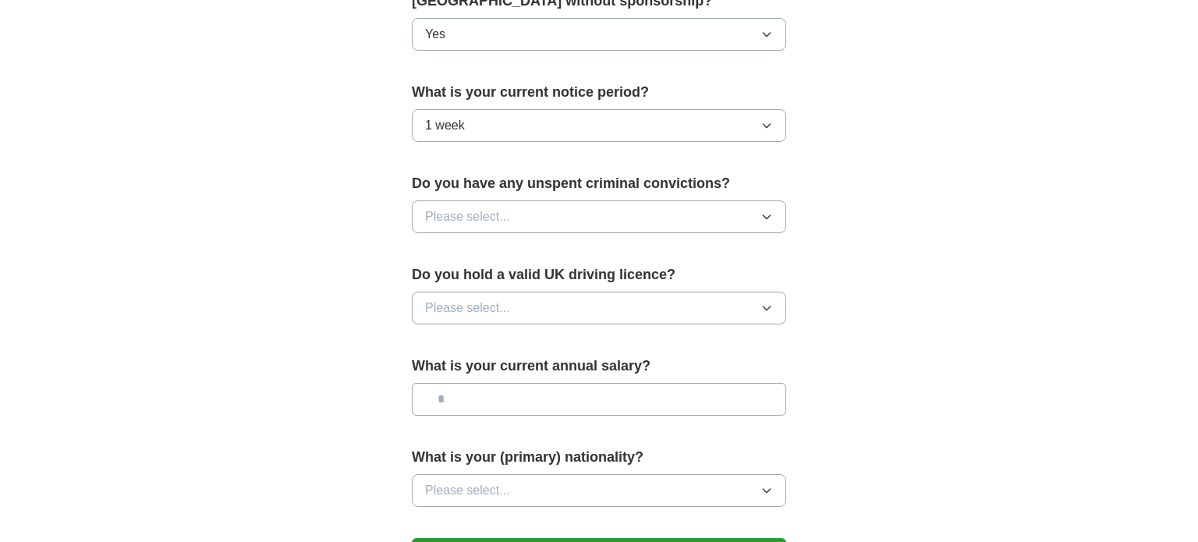
scroll to position [863, 0]
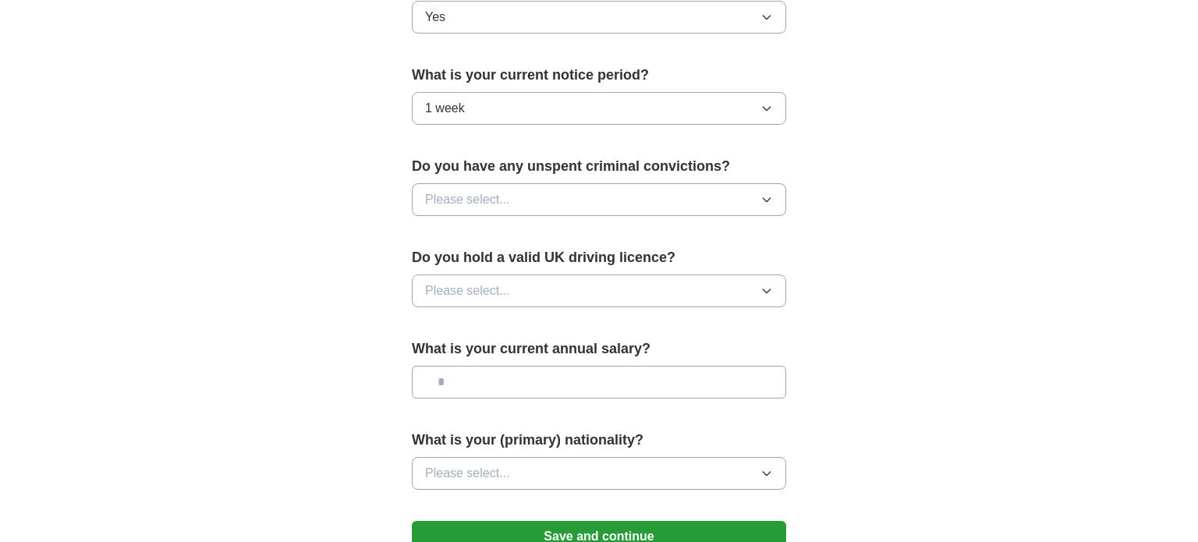
click at [475, 201] on span "Please select..." at bounding box center [467, 199] width 85 height 19
click at [481, 262] on div "No" at bounding box center [599, 267] width 348 height 19
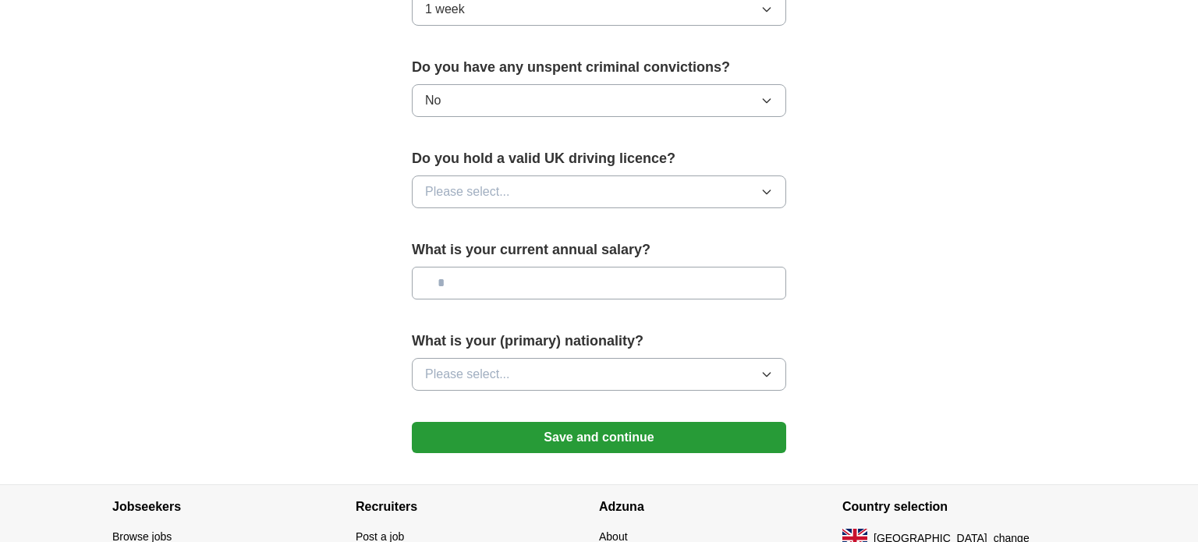
scroll to position [989, 0]
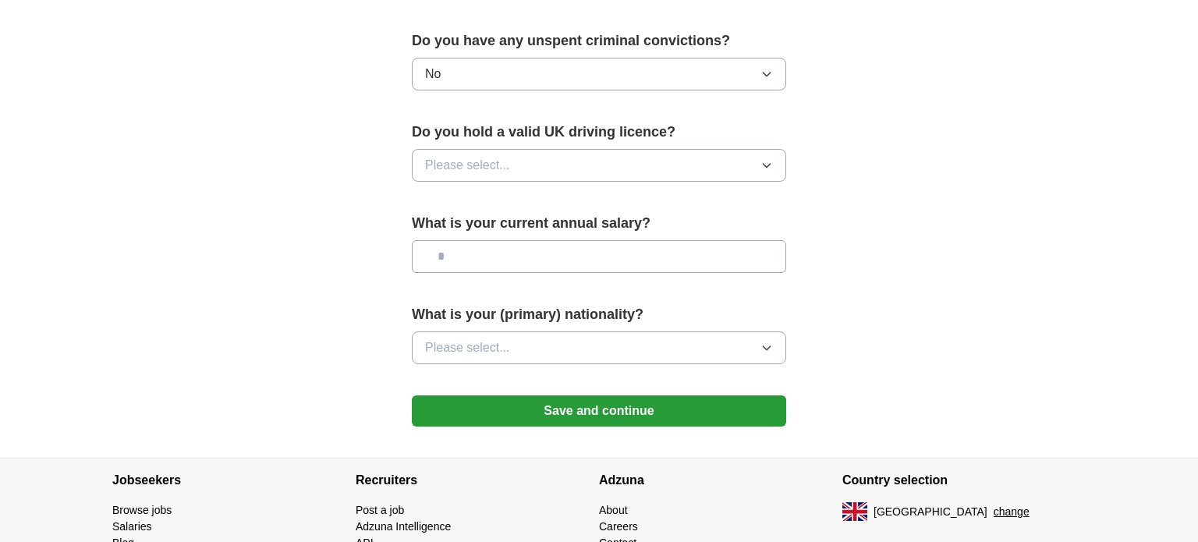
click at [449, 183] on div "Do you hold a valid UK driving licence? Please select..." at bounding box center [599, 158] width 374 height 73
click at [455, 171] on button "Please select..." at bounding box center [599, 165] width 374 height 33
click at [459, 208] on li "Yes" at bounding box center [599, 202] width 373 height 32
click at [464, 268] on input "text" at bounding box center [599, 256] width 374 height 33
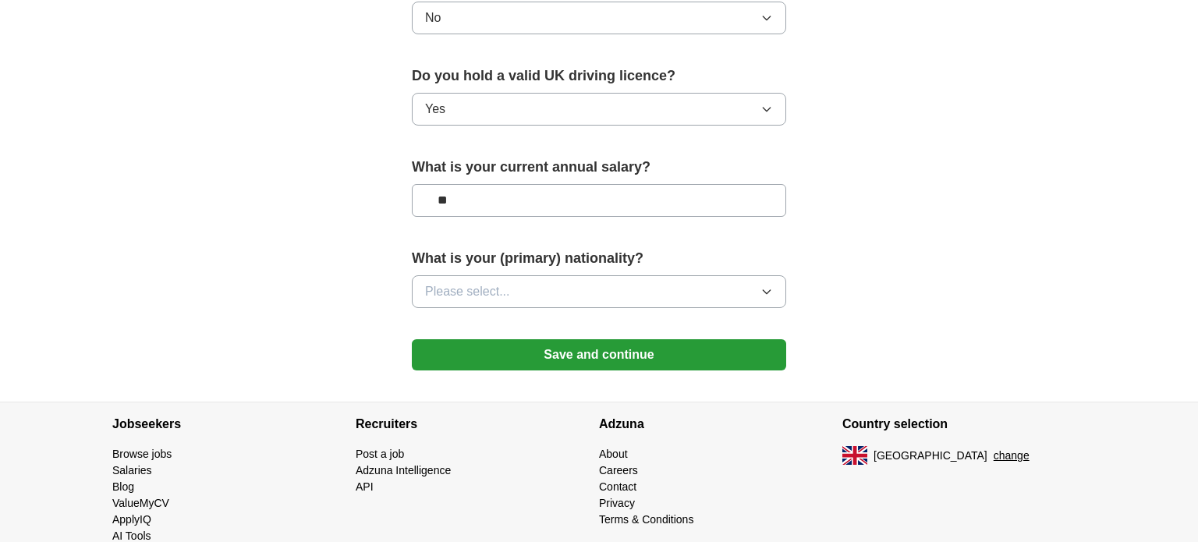
scroll to position [1054, 0]
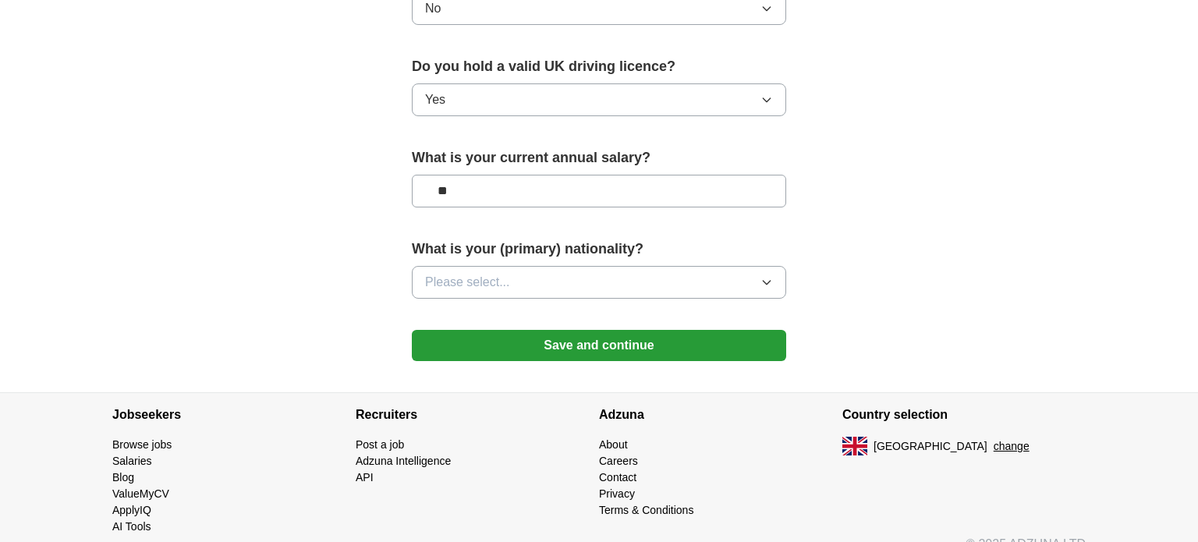
type input "**"
click at [479, 266] on button "Please select..." at bounding box center [599, 282] width 374 height 33
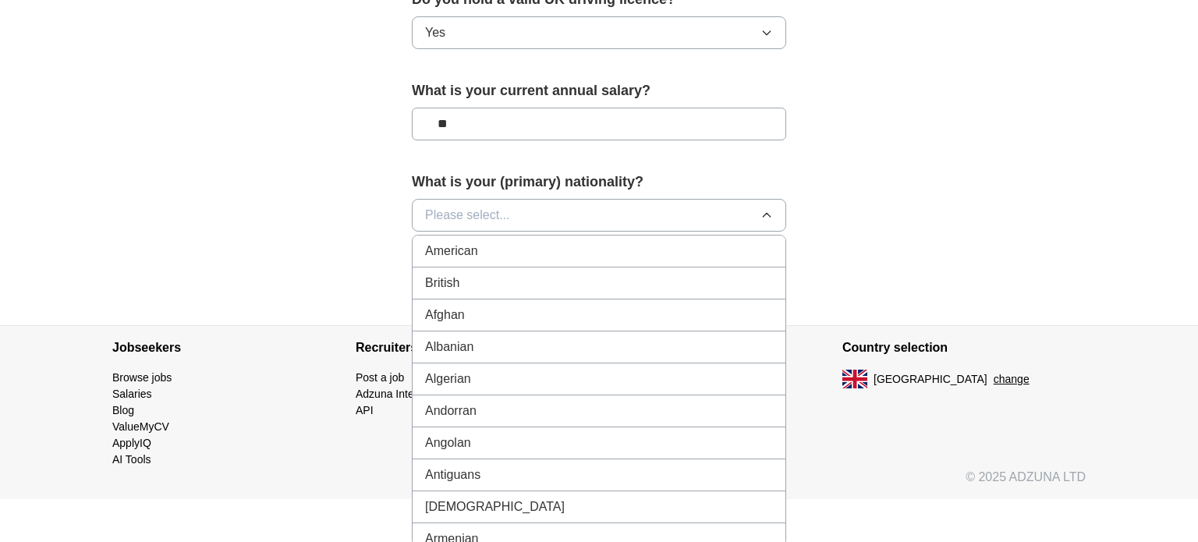
click at [473, 274] on div "British" at bounding box center [599, 283] width 348 height 19
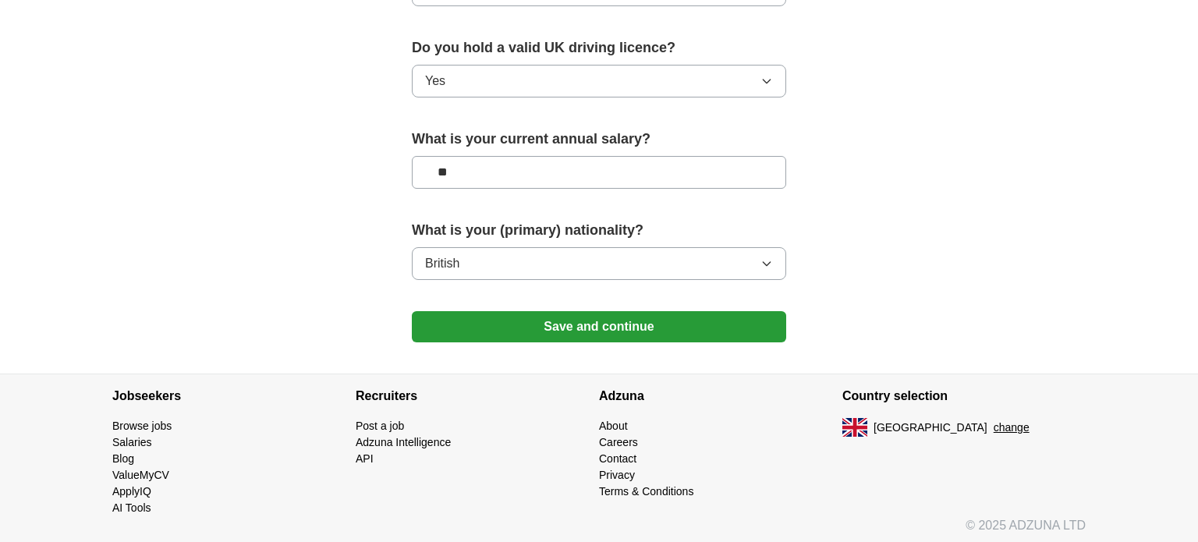
click at [498, 331] on button "Save and continue" at bounding box center [599, 326] width 374 height 31
